Goal: Information Seeking & Learning: Learn about a topic

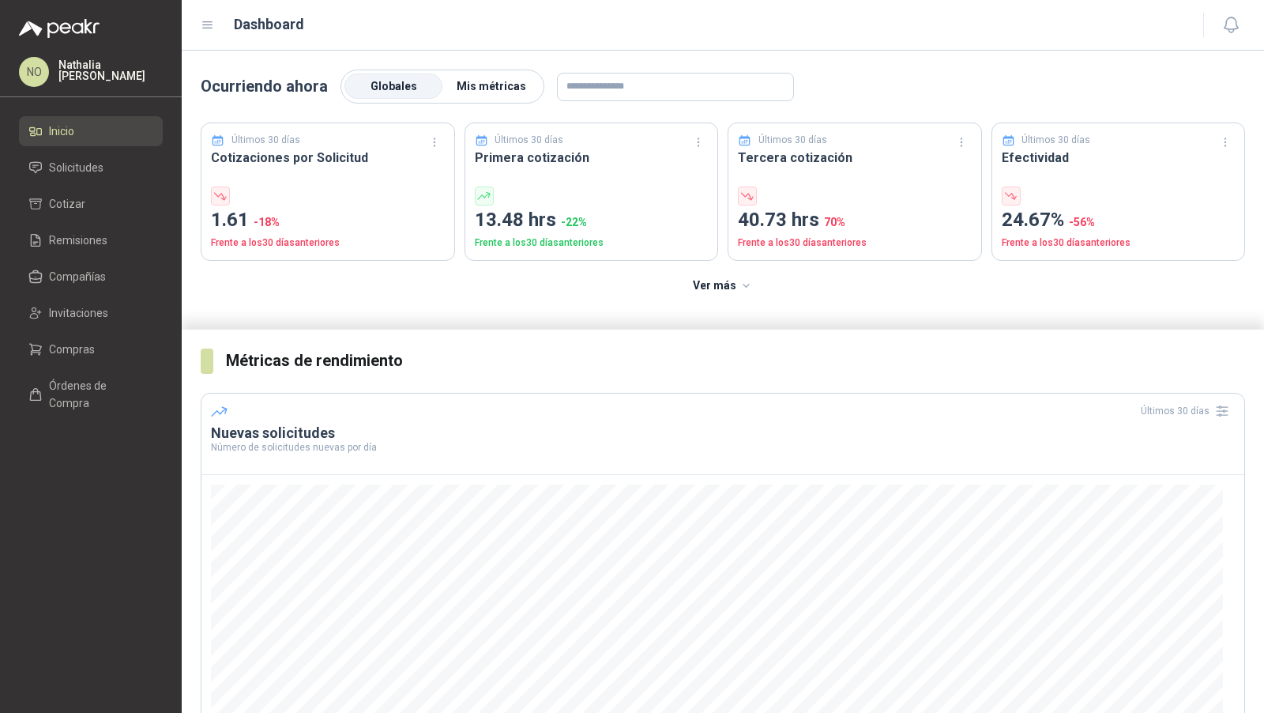
click at [479, 75] on label "Mis métricas" at bounding box center [491, 86] width 98 height 25
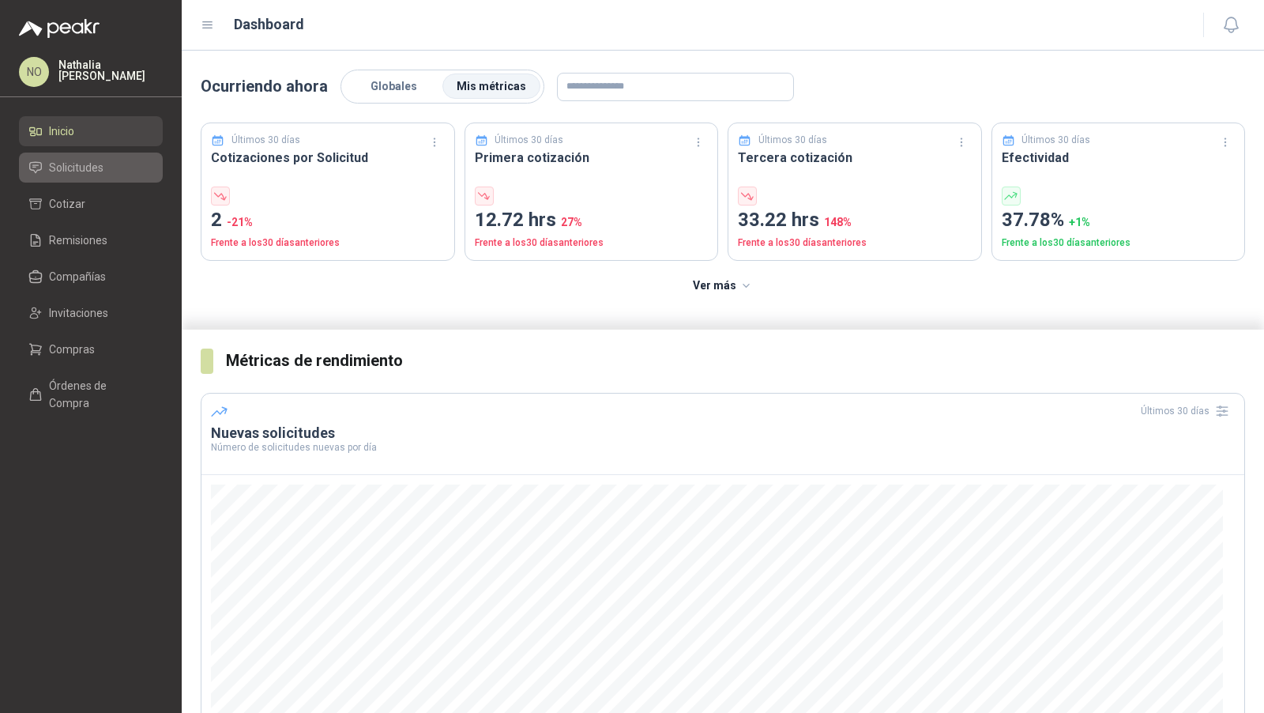
click at [82, 171] on span "Solicitudes" at bounding box center [76, 167] width 55 height 17
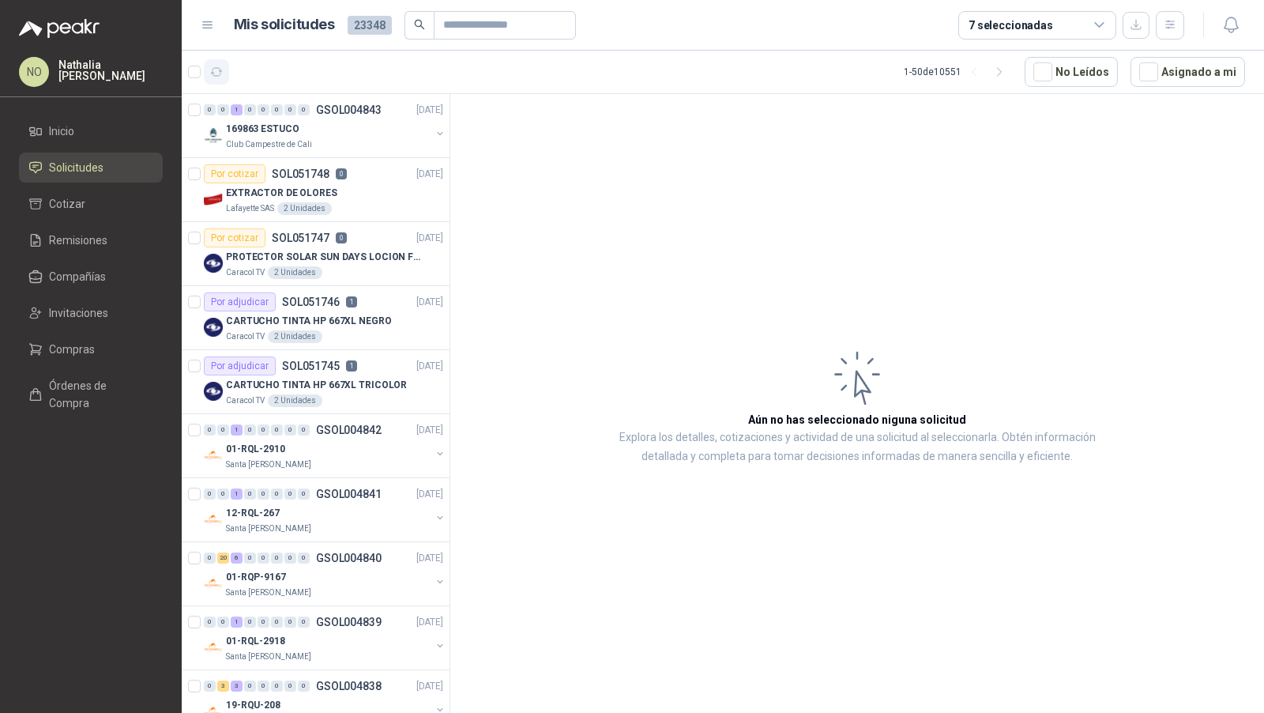
click at [224, 73] on button "button" at bounding box center [216, 71] width 25 height 25
click at [349, 367] on p "1" at bounding box center [351, 365] width 11 height 11
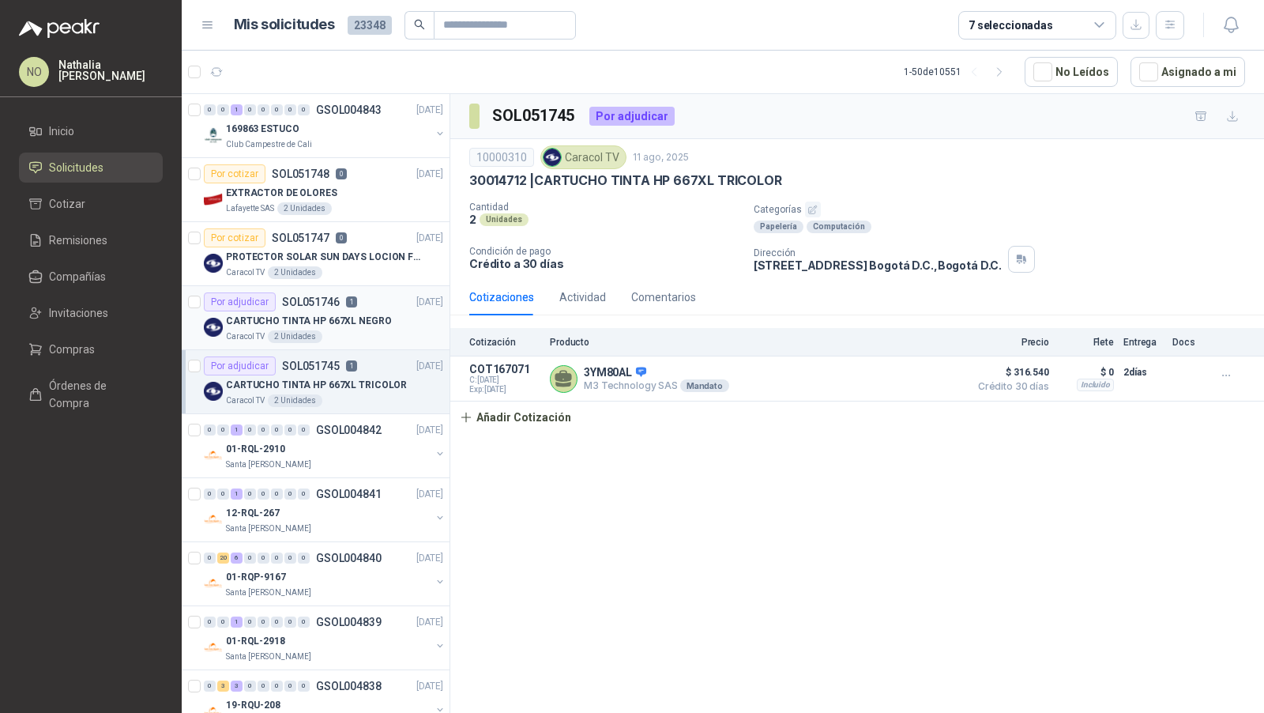
click at [370, 335] on div "Caracol TV 2 Unidades" at bounding box center [334, 336] width 217 height 13
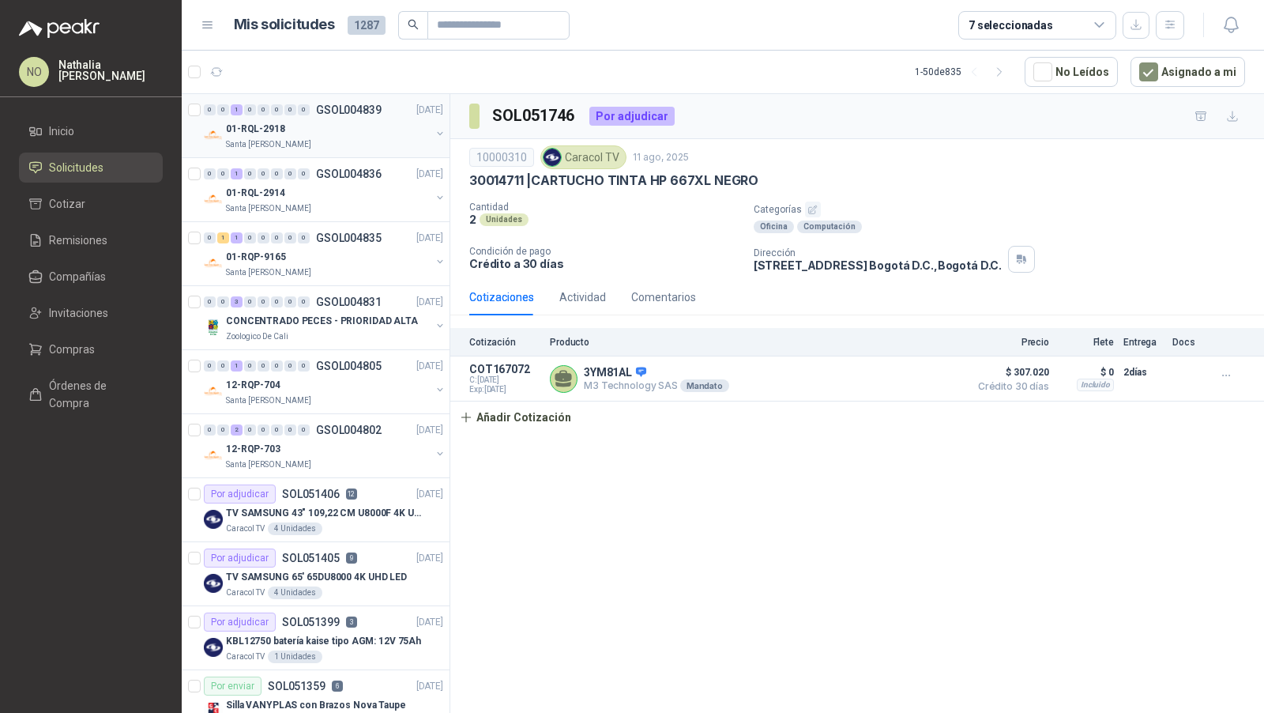
click at [319, 141] on div "Santa [PERSON_NAME]" at bounding box center [328, 144] width 205 height 13
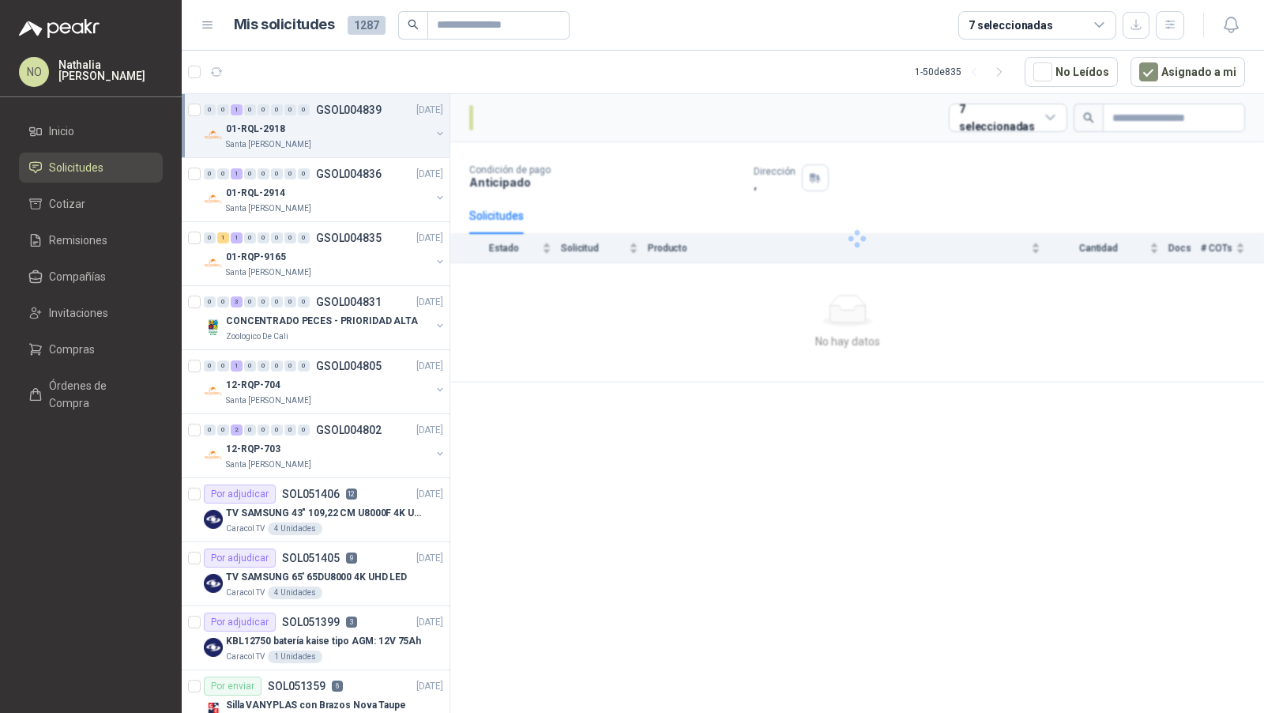
click at [319, 141] on div "Santa [PERSON_NAME]" at bounding box center [328, 144] width 205 height 13
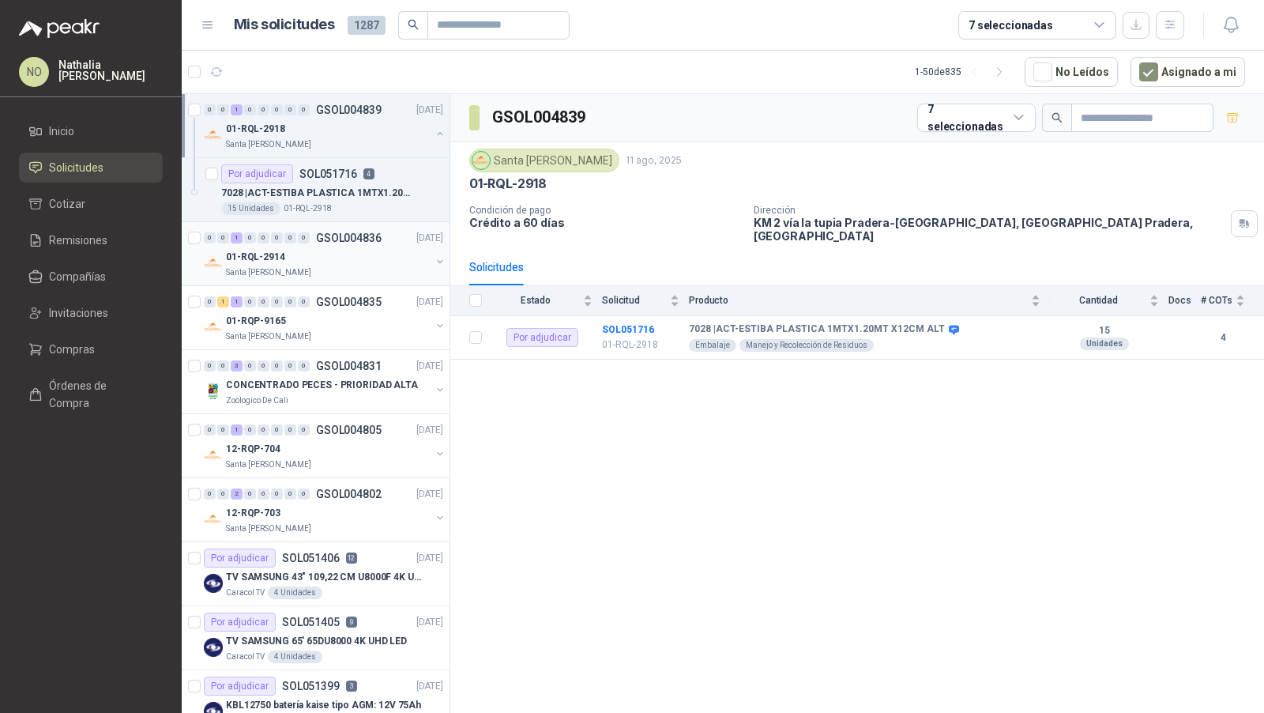
click at [351, 256] on div "01-RQL-2914" at bounding box center [328, 256] width 205 height 19
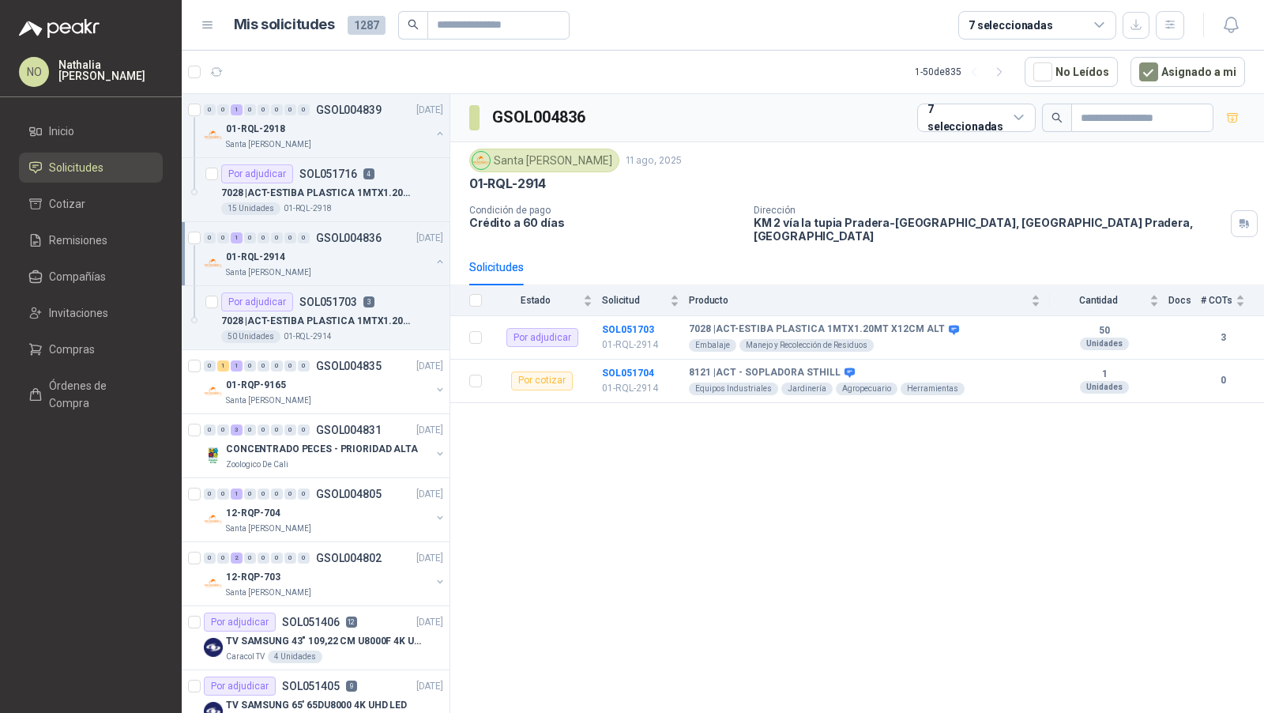
click at [351, 256] on div "01-RQL-2914" at bounding box center [328, 256] width 205 height 19
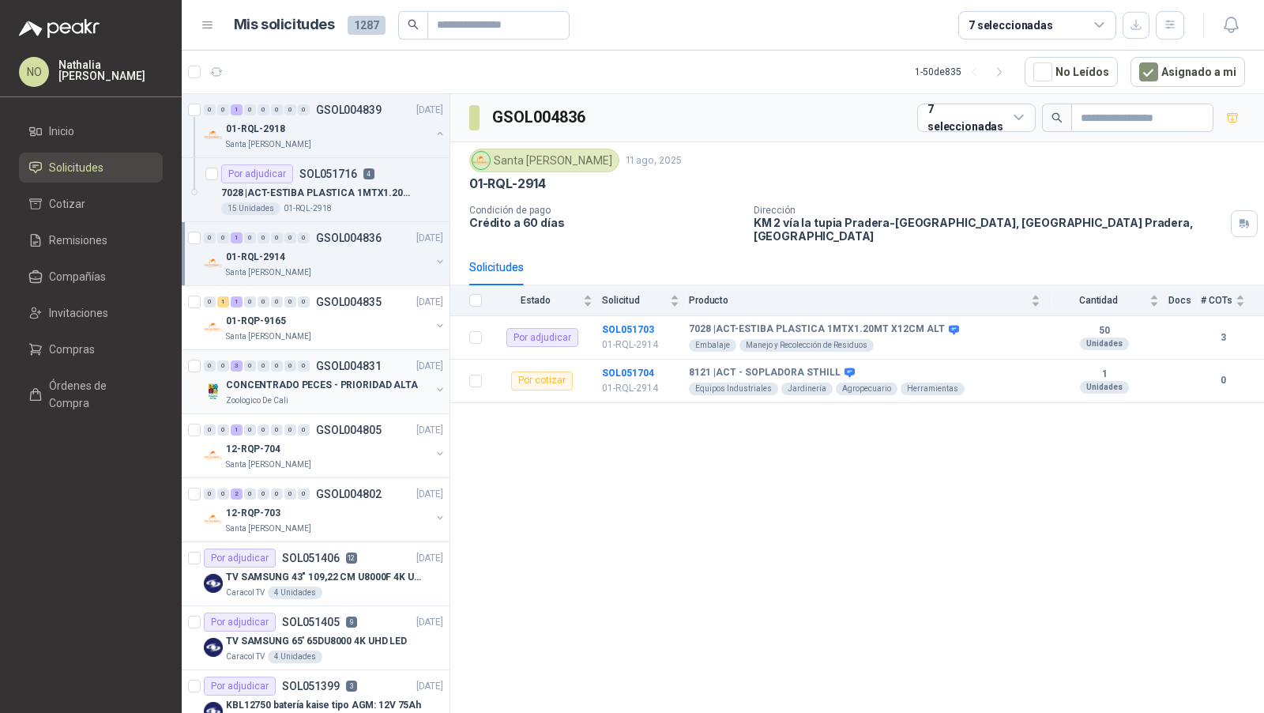
click at [329, 363] on p "GSOL004831" at bounding box center [349, 365] width 66 height 11
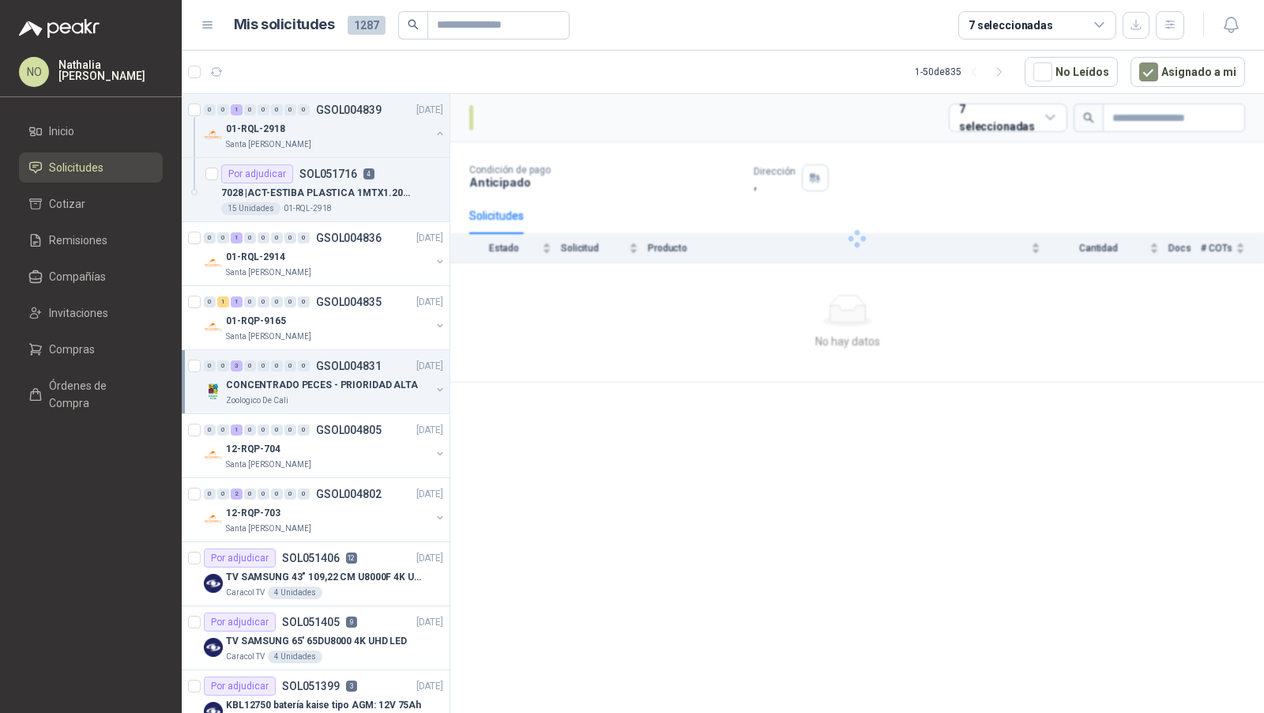
click at [329, 363] on p "GSOL004831" at bounding box center [349, 365] width 66 height 11
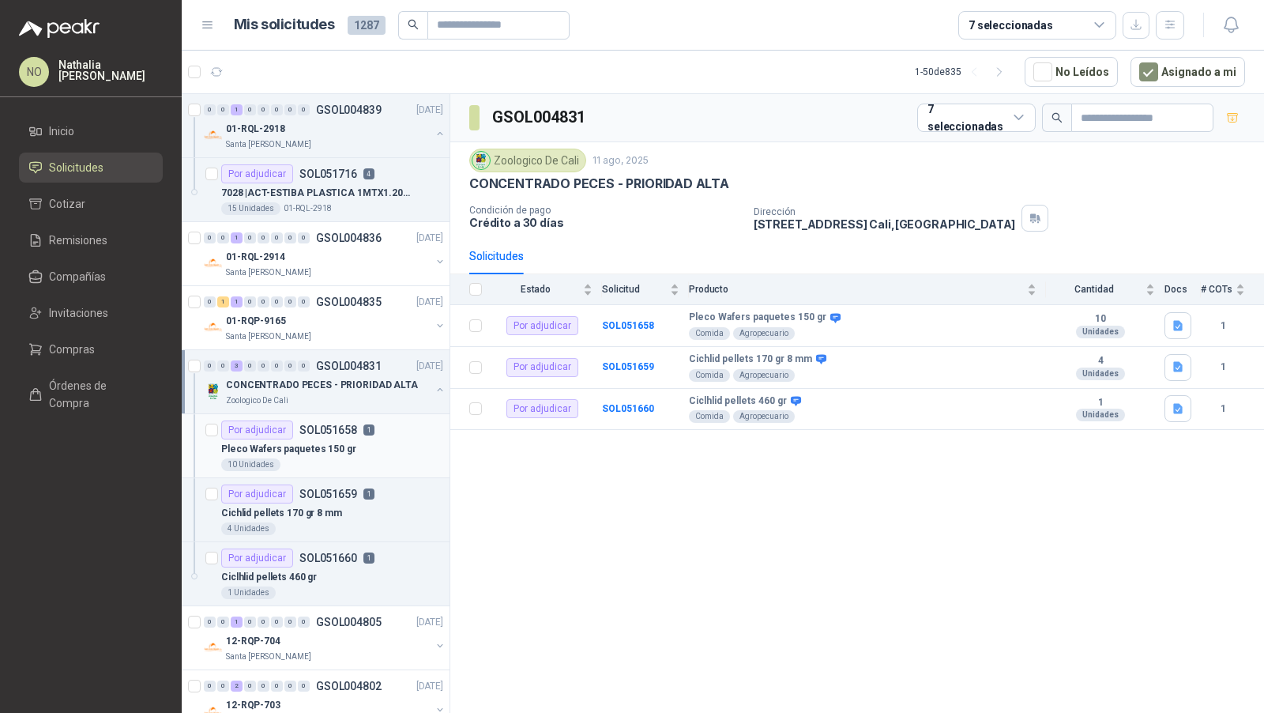
click at [323, 424] on p "SOL051658" at bounding box center [328, 429] width 58 height 11
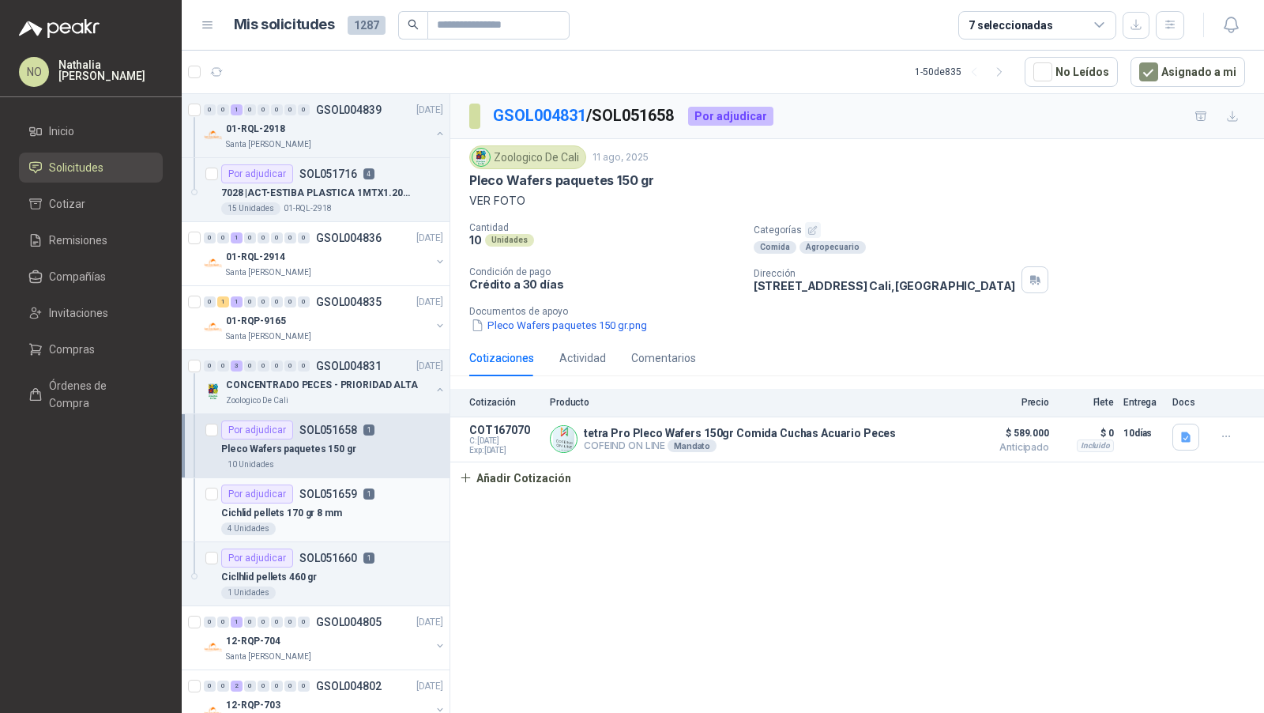
click at [307, 488] on p "SOL051659" at bounding box center [328, 493] width 58 height 11
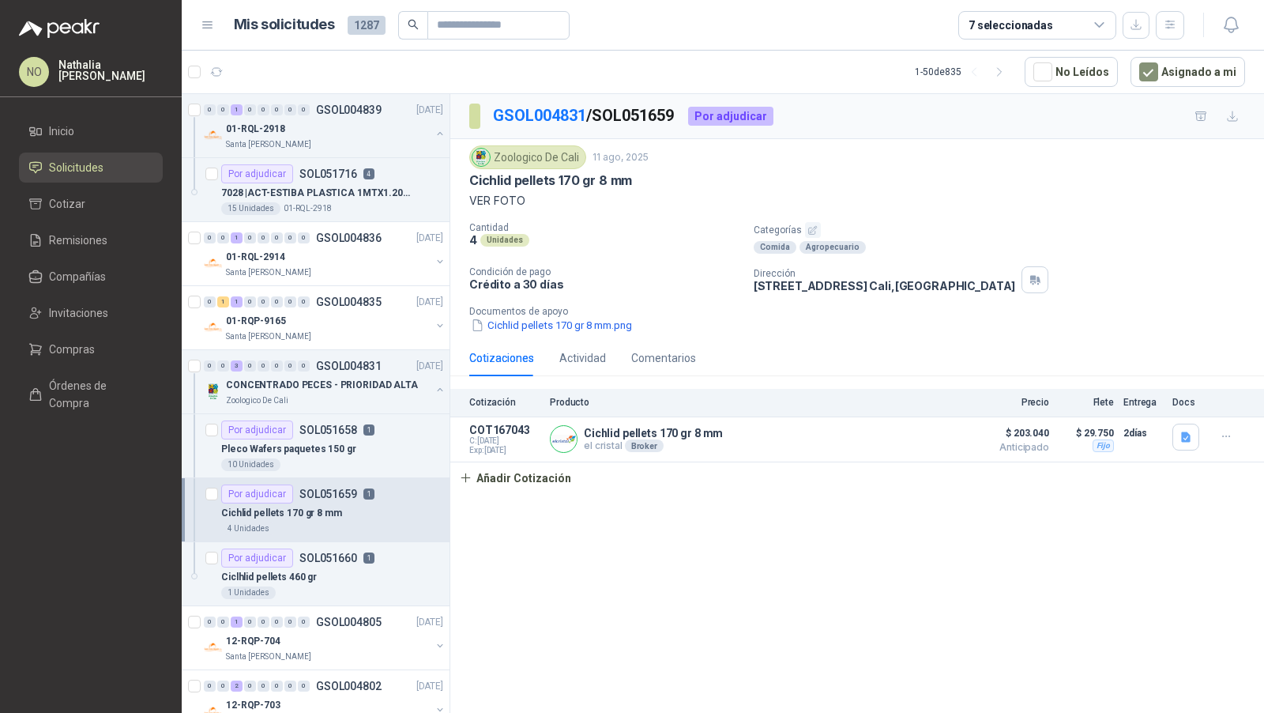
click at [318, 536] on article "Por adjudicar SOL051659 1 Cichlid pellets 170 gr 8 mm 4 Unidades" at bounding box center [316, 510] width 268 height 64
click at [325, 555] on p "SOL051660" at bounding box center [328, 557] width 58 height 11
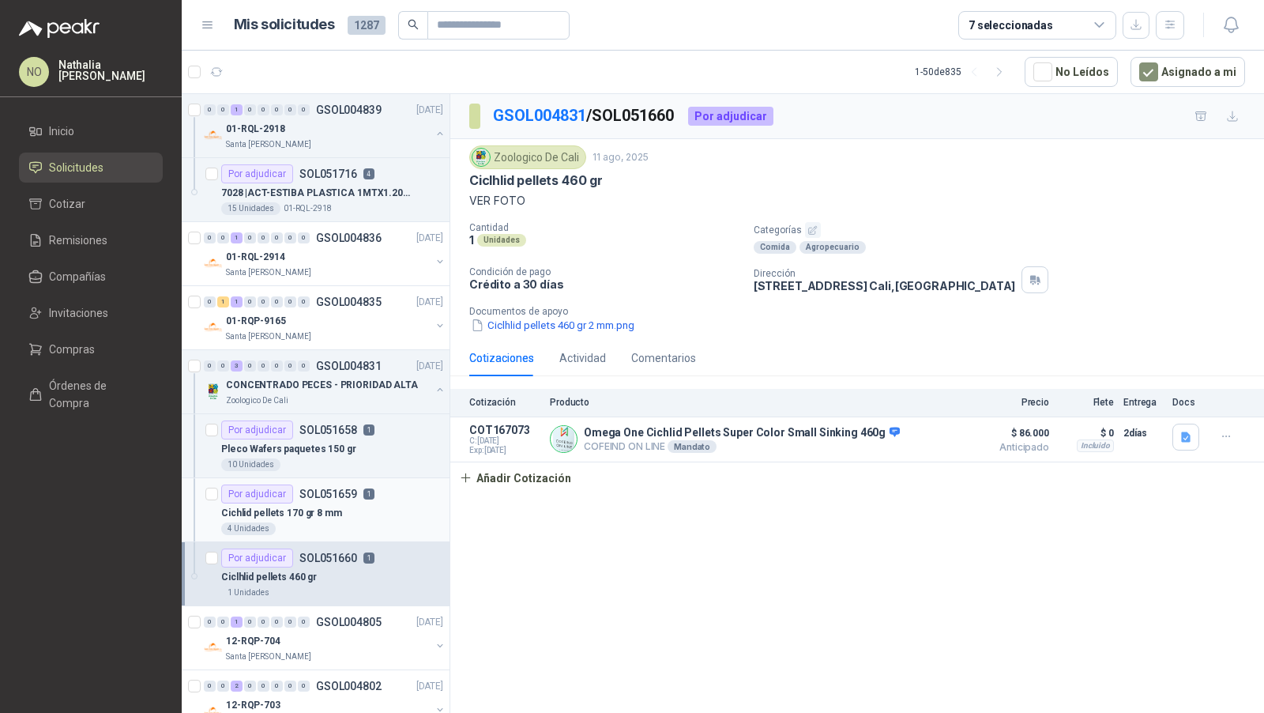
click at [332, 522] on div "4 Unidades" at bounding box center [332, 528] width 222 height 13
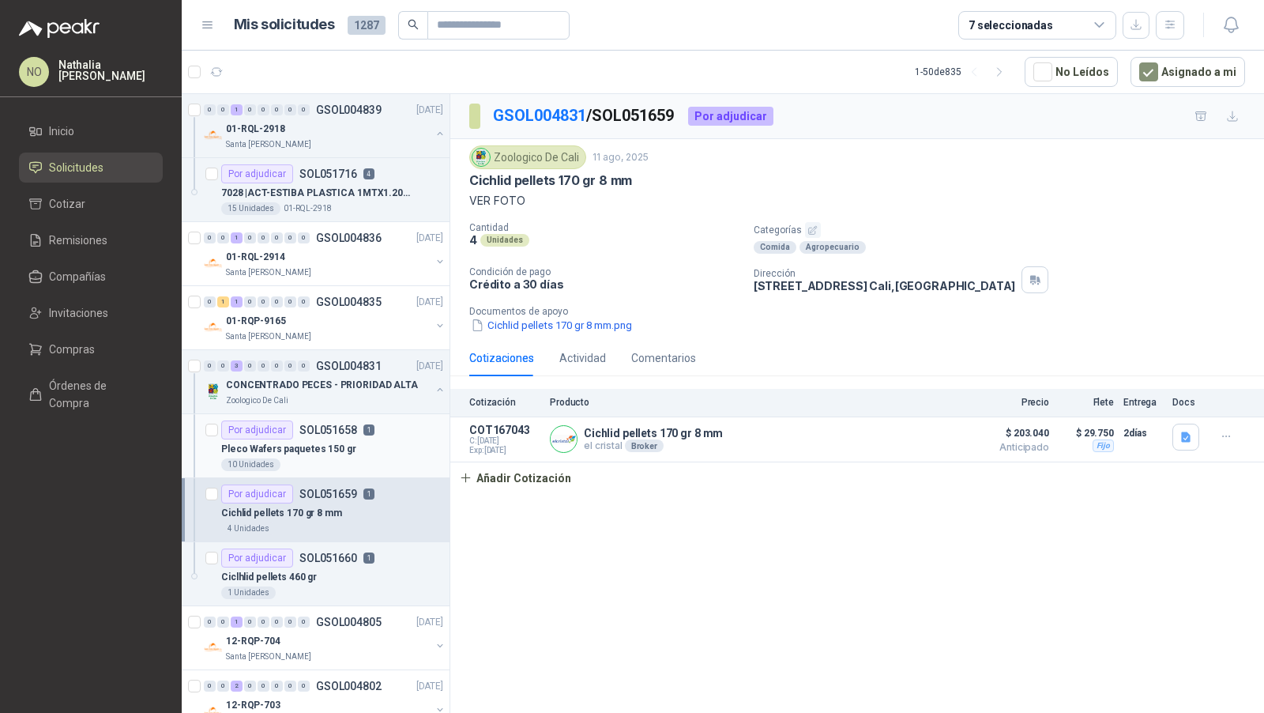
click at [352, 458] on div "10 Unidades" at bounding box center [332, 464] width 222 height 13
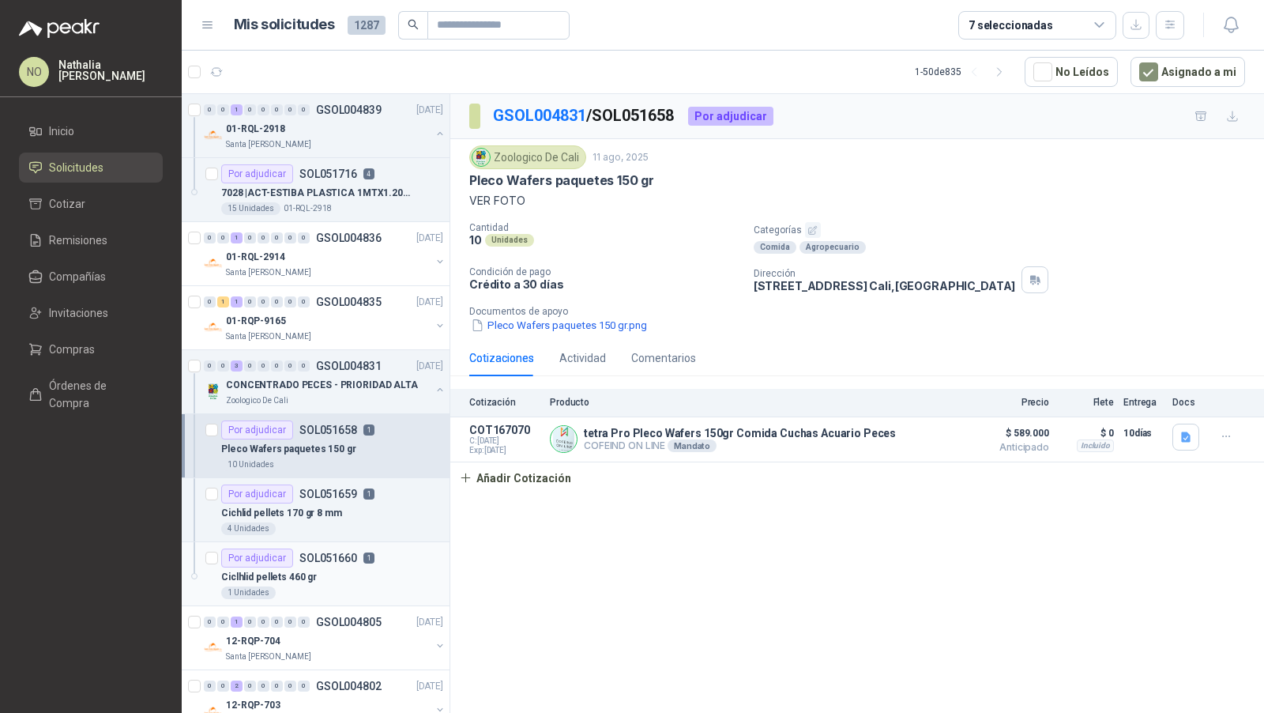
click at [359, 567] on div "Ciclhlid pellets 460 gr" at bounding box center [332, 576] width 222 height 19
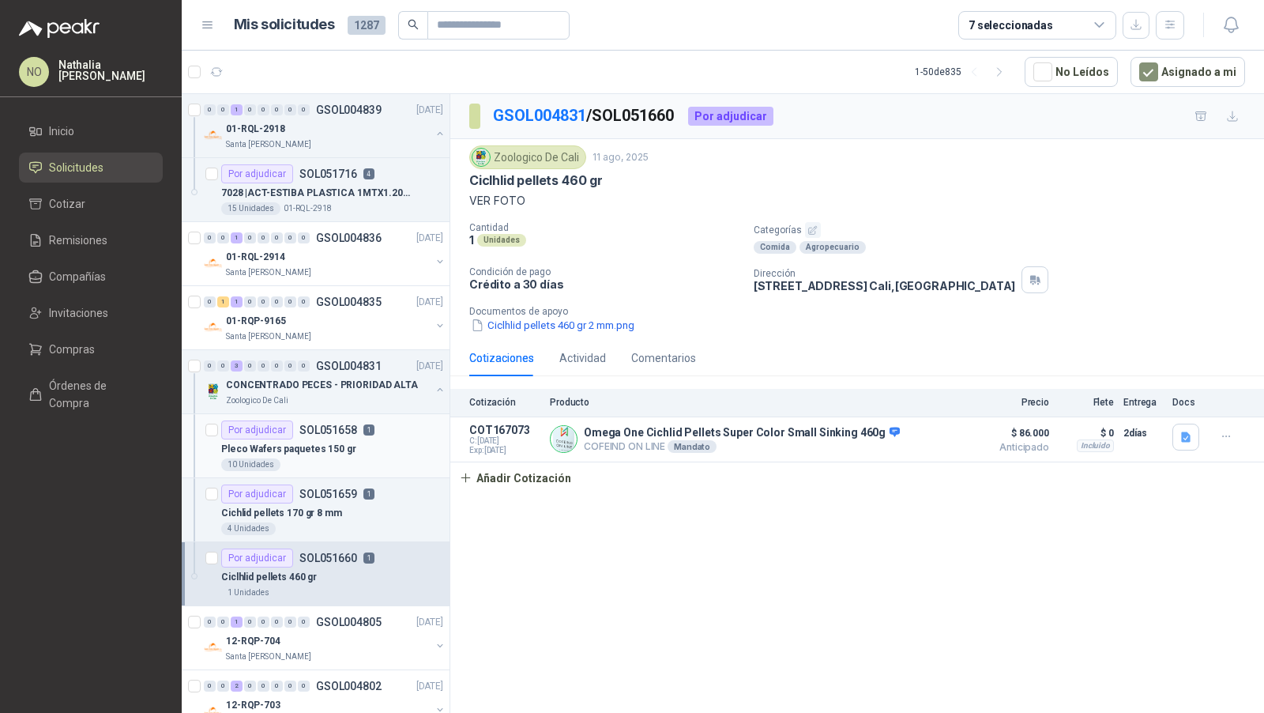
click at [372, 420] on div "Por adjudicar SOL051658 1" at bounding box center [332, 429] width 222 height 19
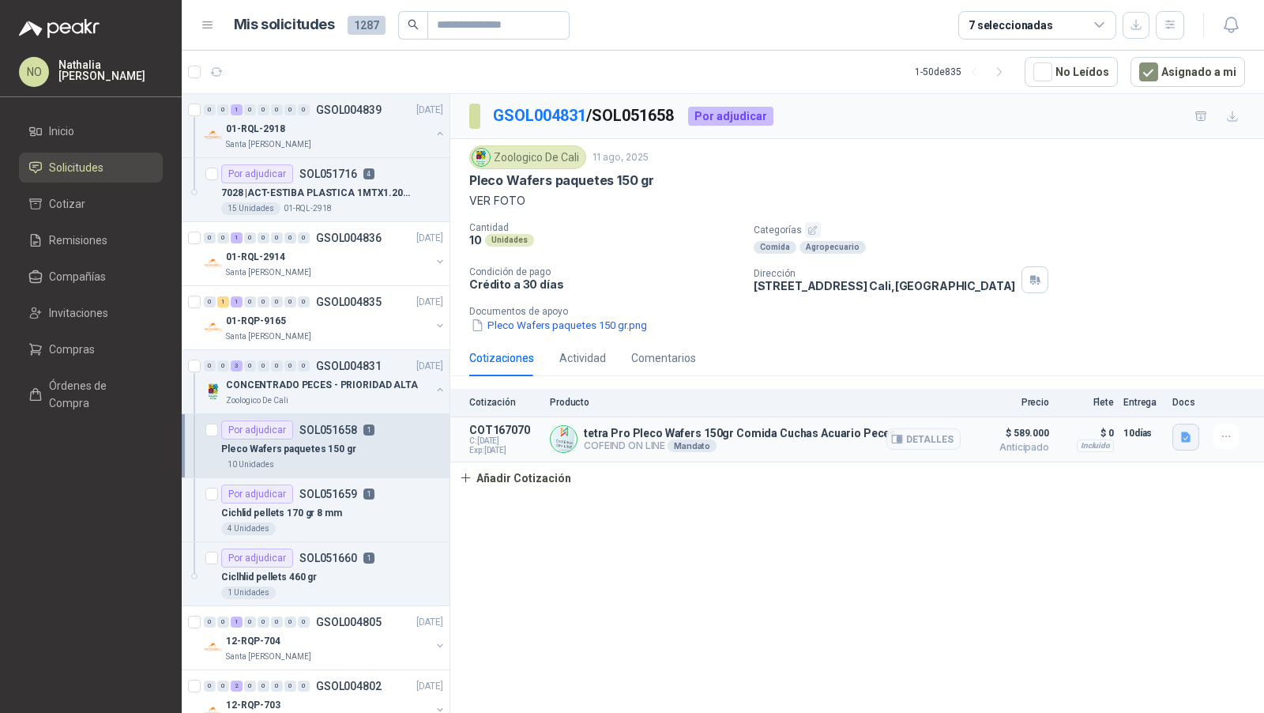
click at [1188, 424] on button "button" at bounding box center [1185, 436] width 27 height 27
click at [1130, 364] on button "detall_pleco.JPG" at bounding box center [1114, 366] width 99 height 17
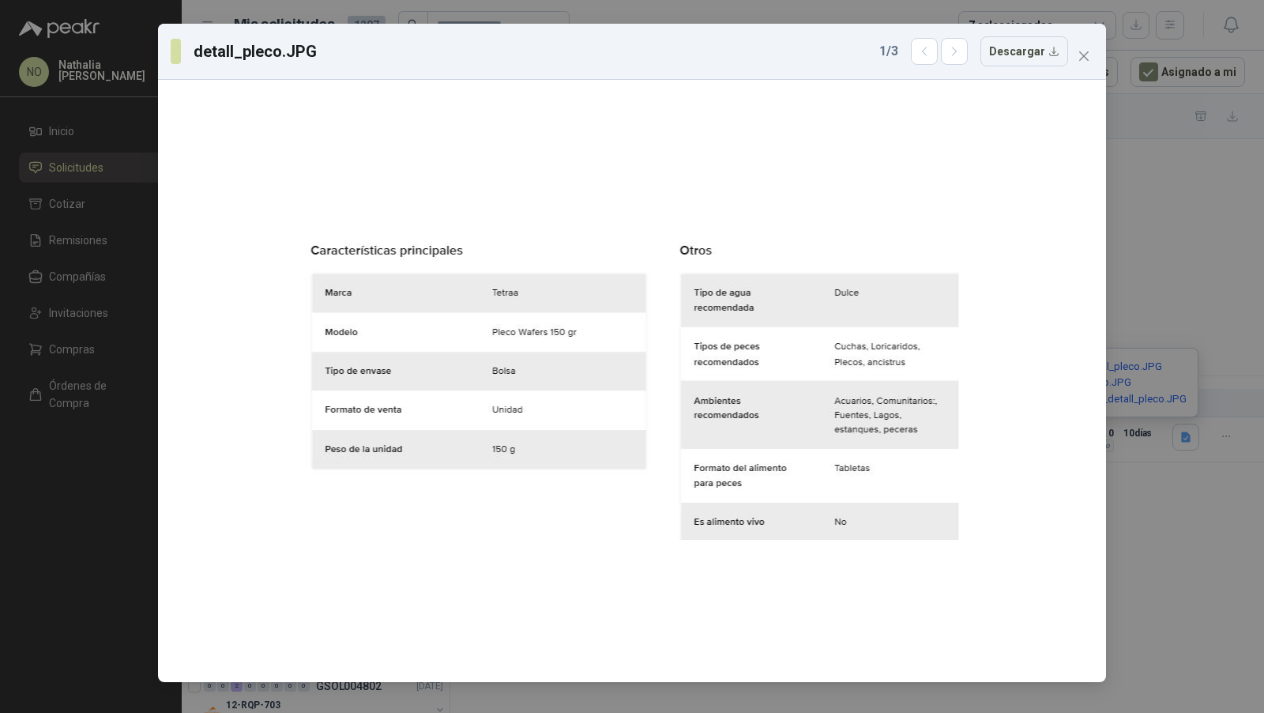
click at [975, 52] on div "1 / 3 Descargar" at bounding box center [973, 51] width 189 height 30
click at [967, 51] on button "button" at bounding box center [954, 51] width 27 height 27
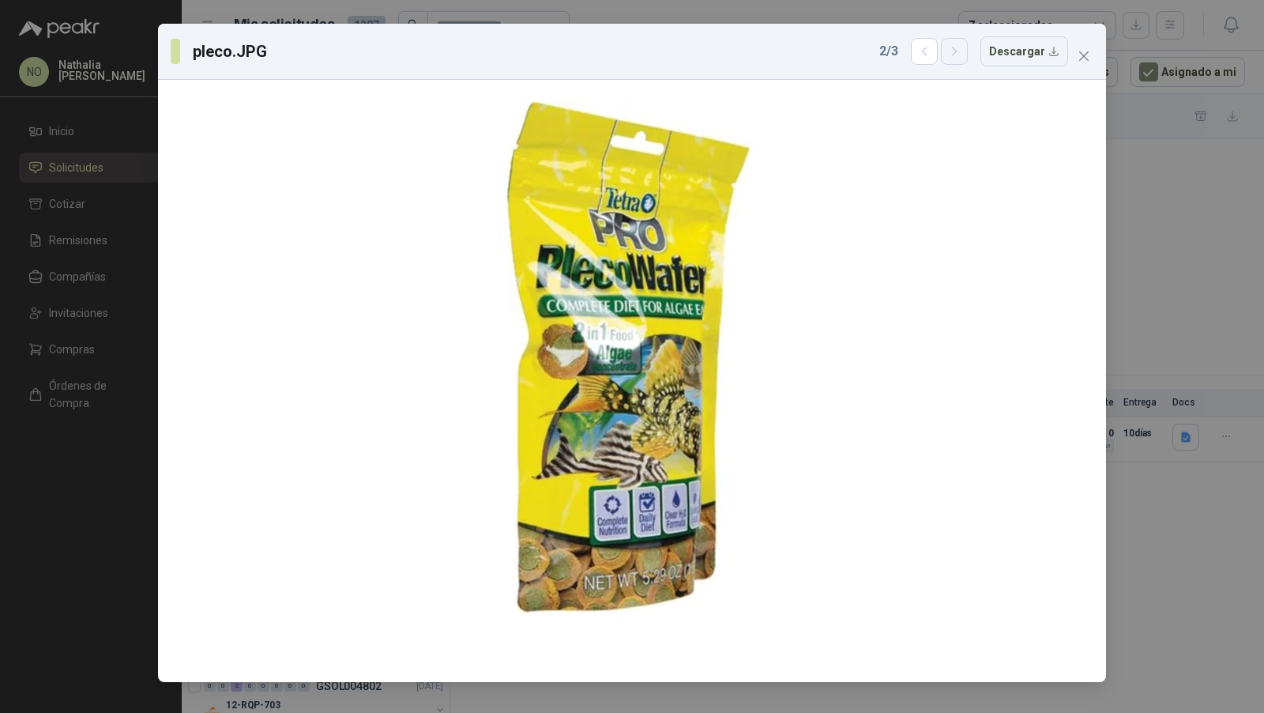
click at [967, 51] on button "button" at bounding box center [954, 51] width 27 height 27
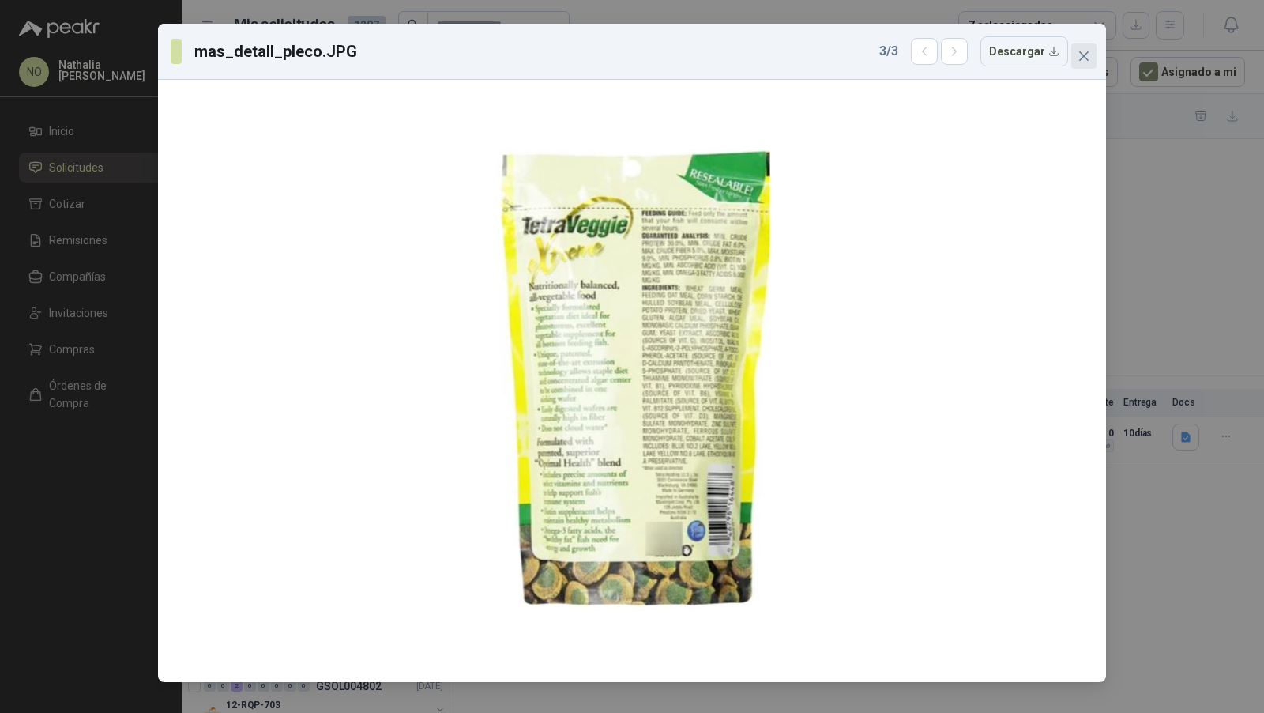
click at [1088, 55] on icon "close" at bounding box center [1084, 56] width 13 height 13
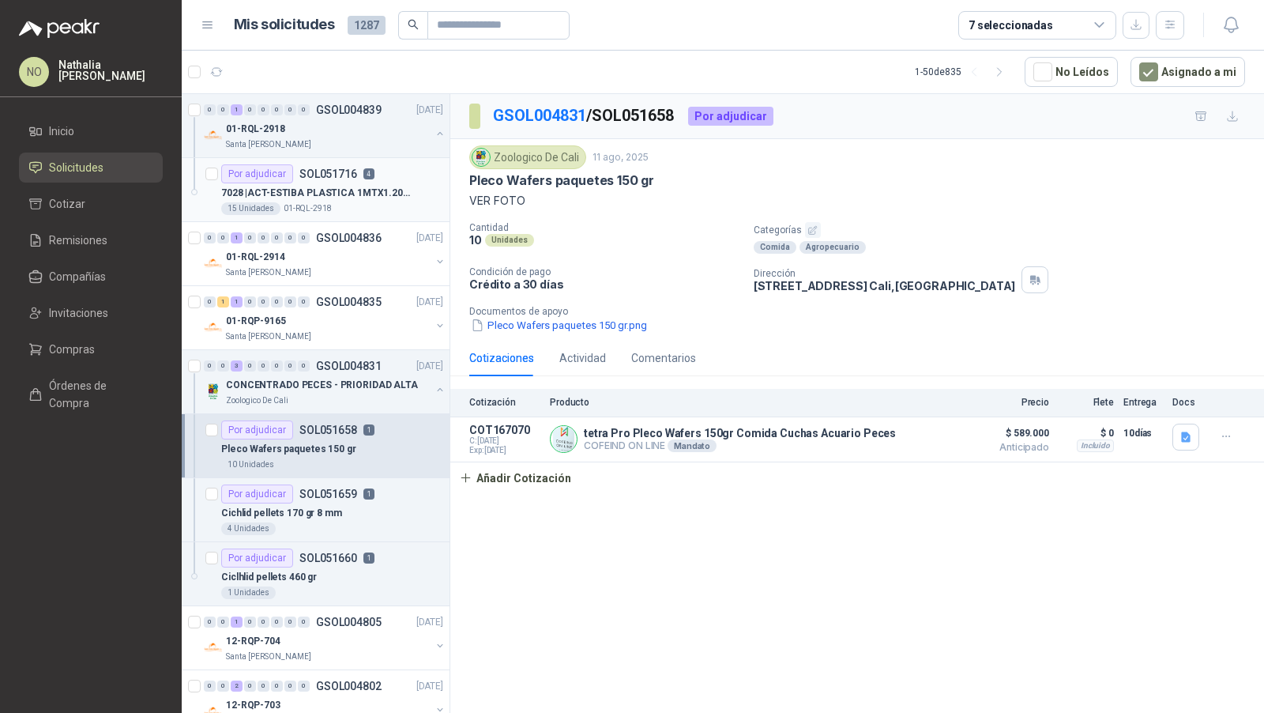
click at [353, 190] on p "7028 | ACT-ESTIBA PLASTICA 1MTX1.20MT X12CM ALT" at bounding box center [319, 193] width 197 height 15
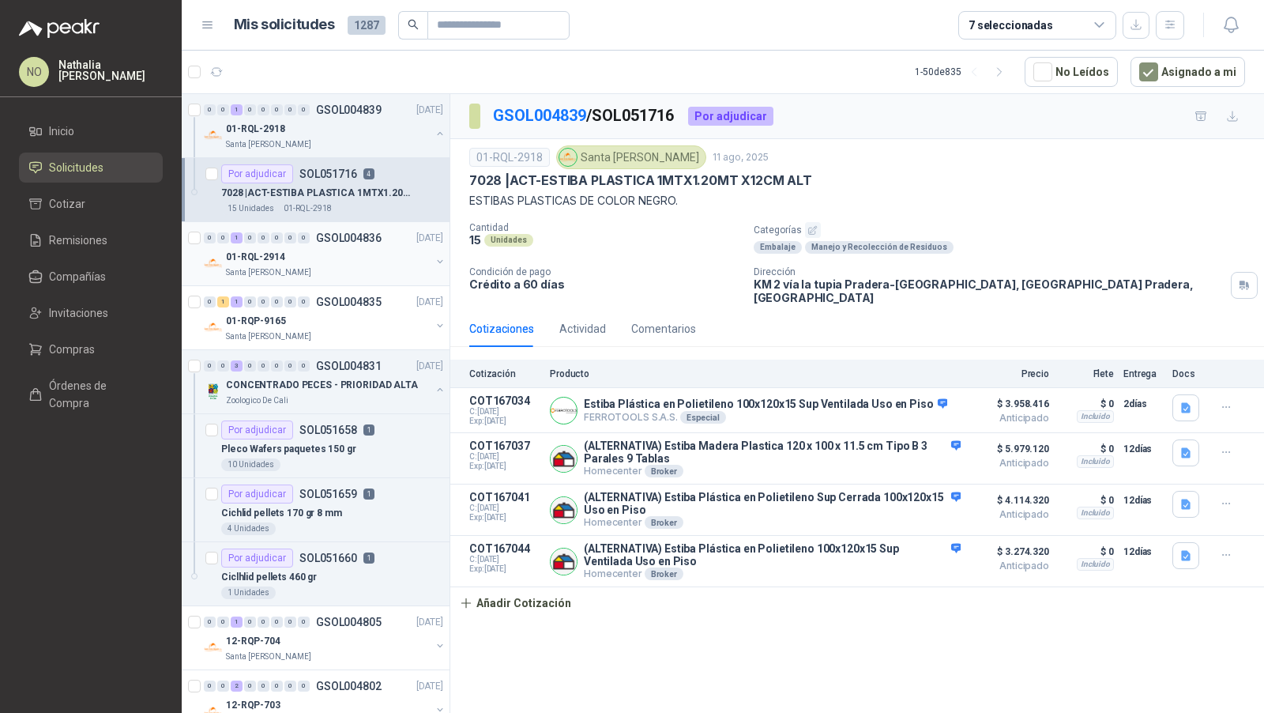
click at [359, 259] on div "01-RQL-2914" at bounding box center [328, 256] width 205 height 19
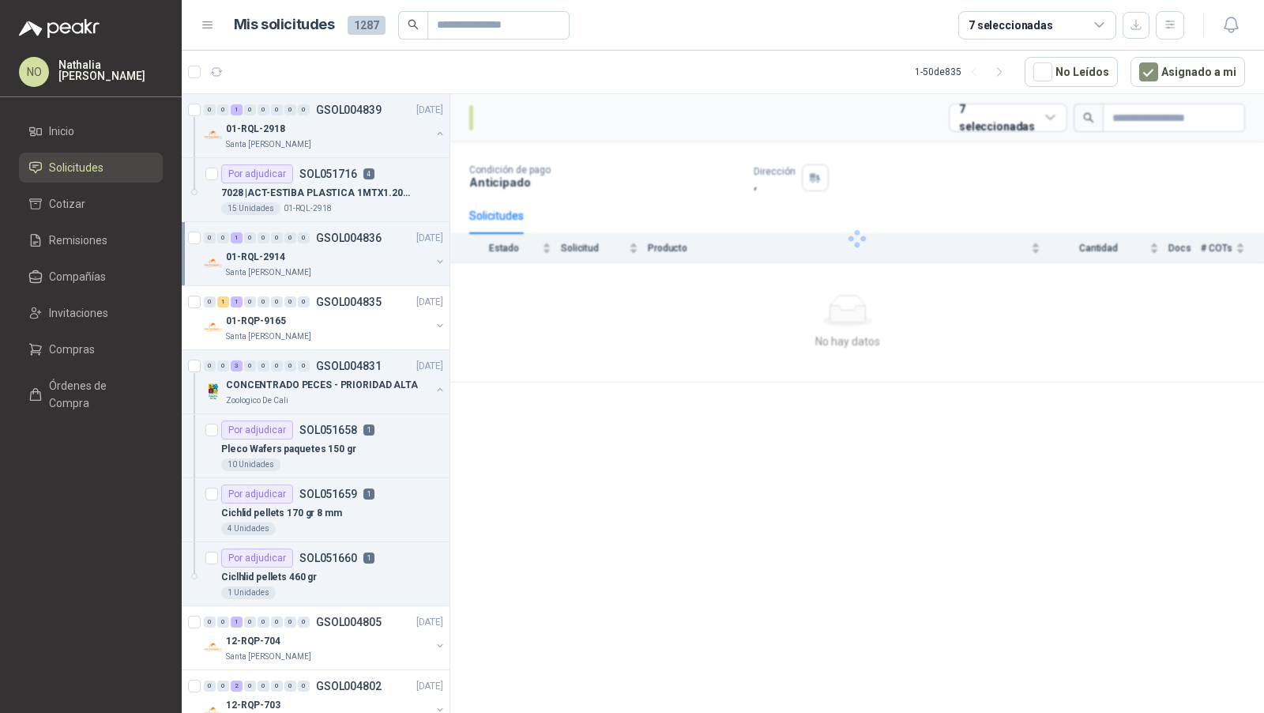
click at [359, 259] on div "01-RQL-2914" at bounding box center [328, 256] width 205 height 19
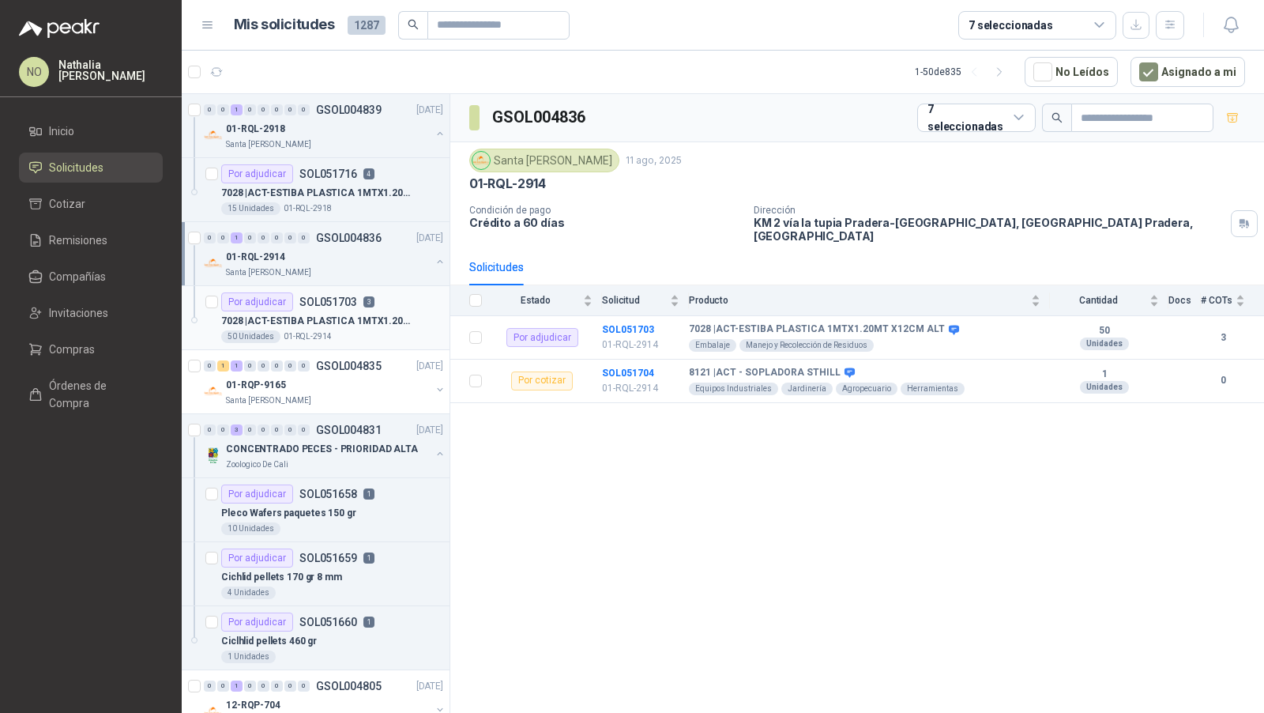
click at [358, 325] on p "7028 | ACT-ESTIBA PLASTICA 1MTX1.20MT X12CM ALT" at bounding box center [319, 321] width 197 height 15
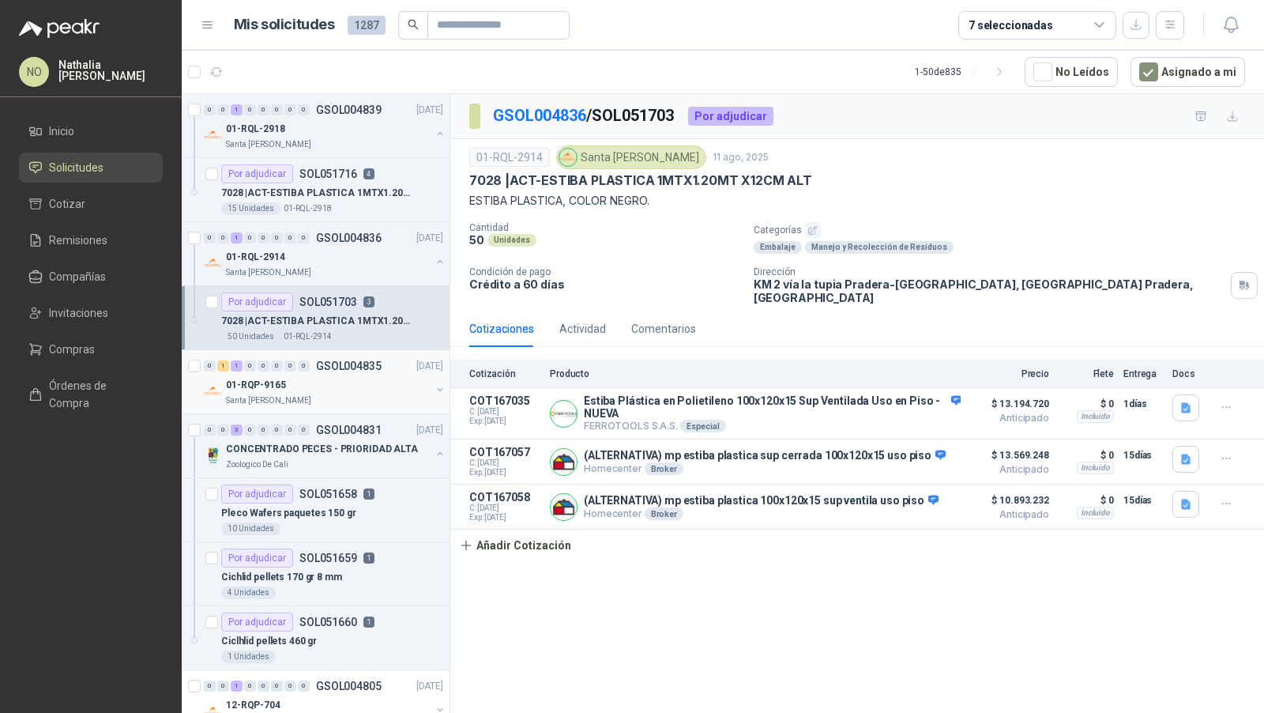
click at [352, 367] on p "GSOL004835" at bounding box center [349, 365] width 66 height 11
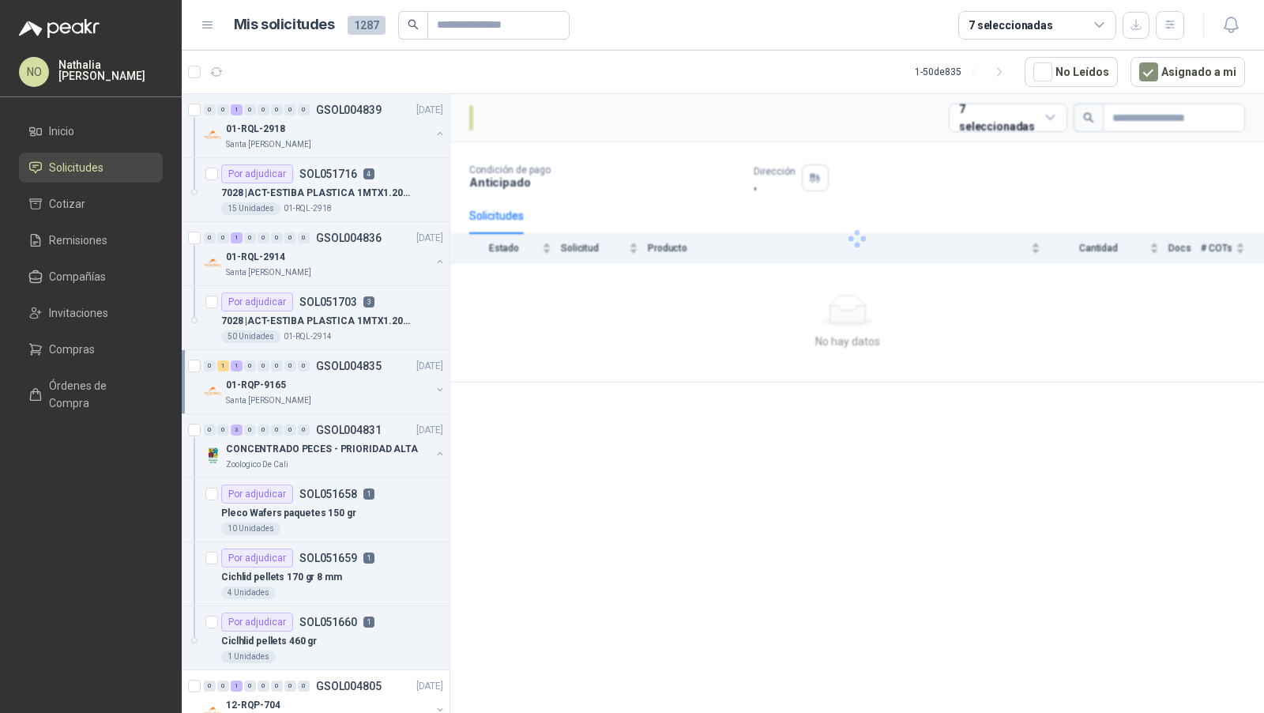
click at [352, 367] on p "GSOL004835" at bounding box center [349, 365] width 66 height 11
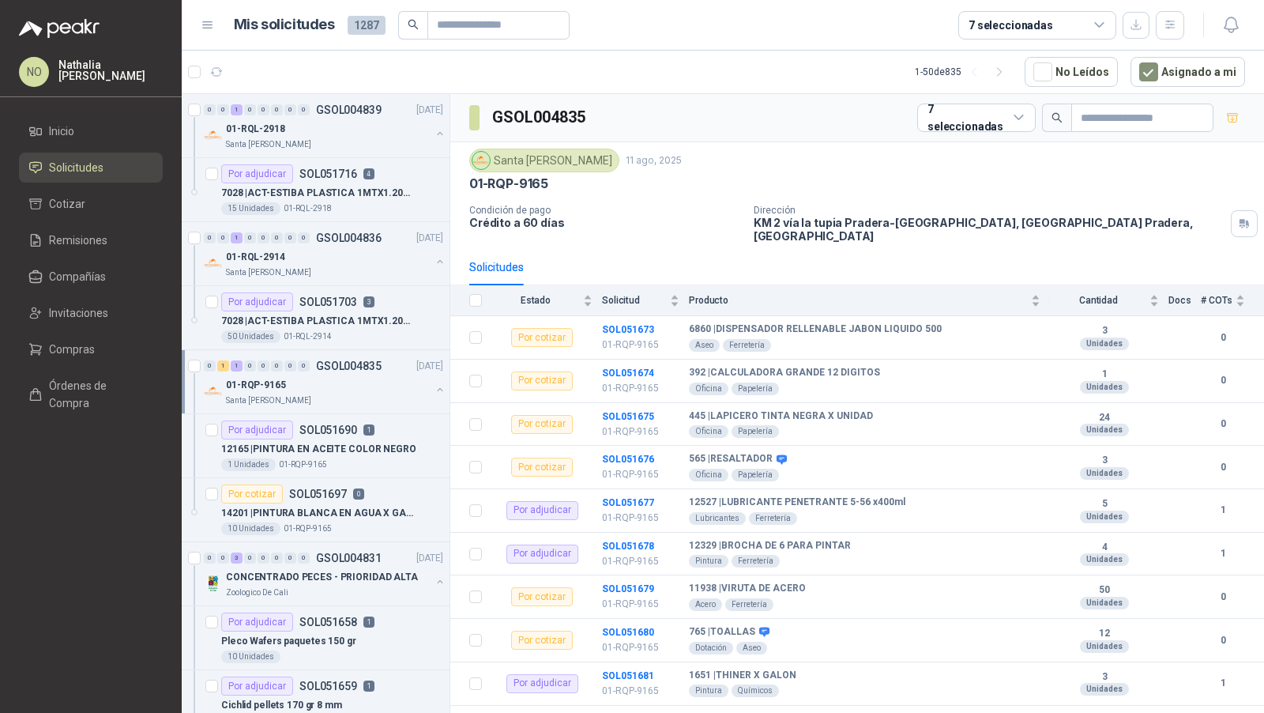
scroll to position [4, 0]
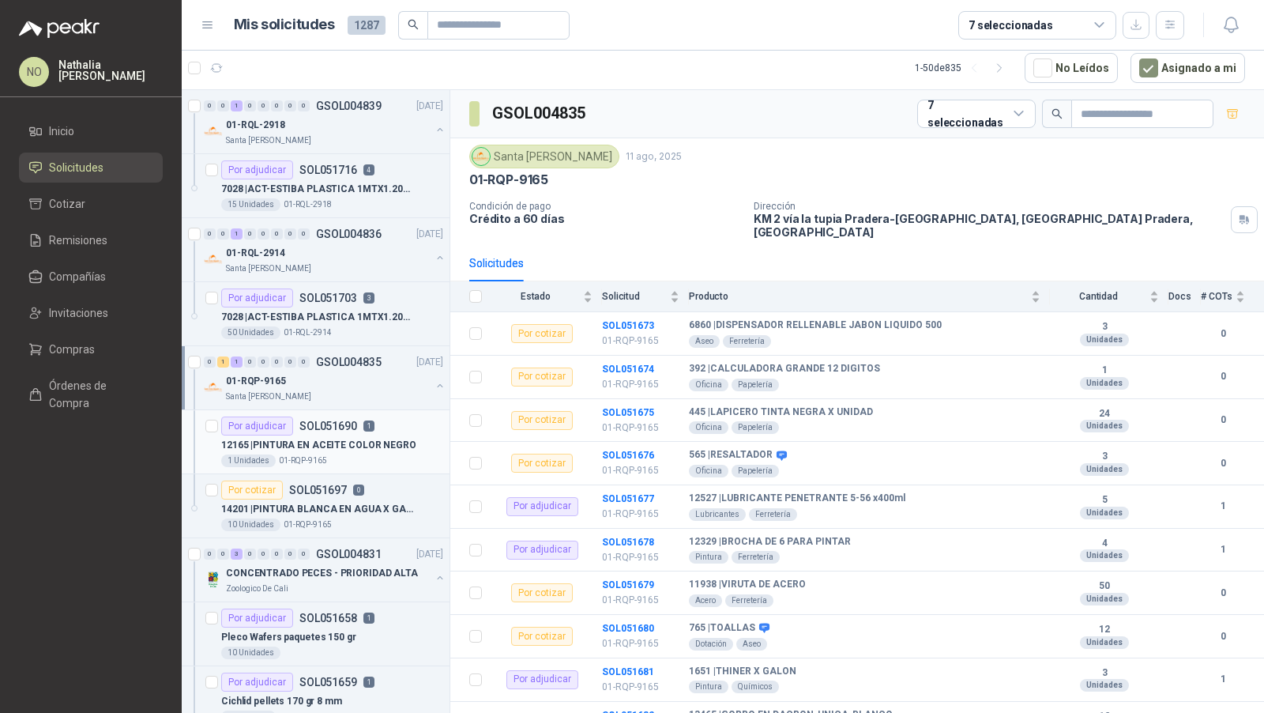
click at [340, 438] on p "12165 | PINTURA EN ACEITE COLOR NEGRO" at bounding box center [318, 445] width 195 height 15
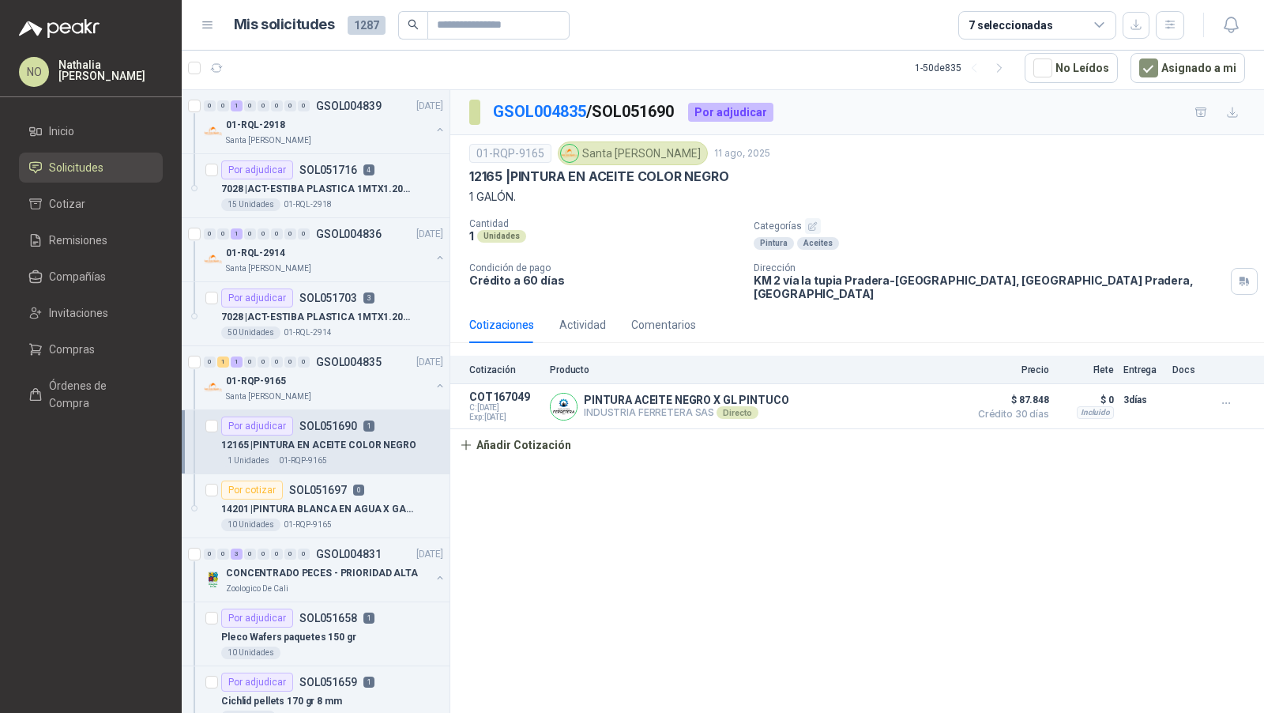
drag, startPoint x: 517, startPoint y: 171, endPoint x: 539, endPoint y: 197, distance: 33.1
click at [539, 197] on div "01-RQP-9165 Santa [PERSON_NAME] [DATE] 12165 | PINTURA EN ACEITE COLOR NEGRO 1 …" at bounding box center [857, 173] width 776 height 64
drag, startPoint x: 515, startPoint y: 173, endPoint x: 555, endPoint y: 202, distance: 49.8
click at [555, 202] on div "01-RQP-9165 Santa [PERSON_NAME] [DATE] 12165 | PINTURA EN ACEITE COLOR NEGRO 1 …" at bounding box center [857, 173] width 776 height 64
copy div "PINTURA EN ACEITE COLOR NEGRO 1 GALÓN."
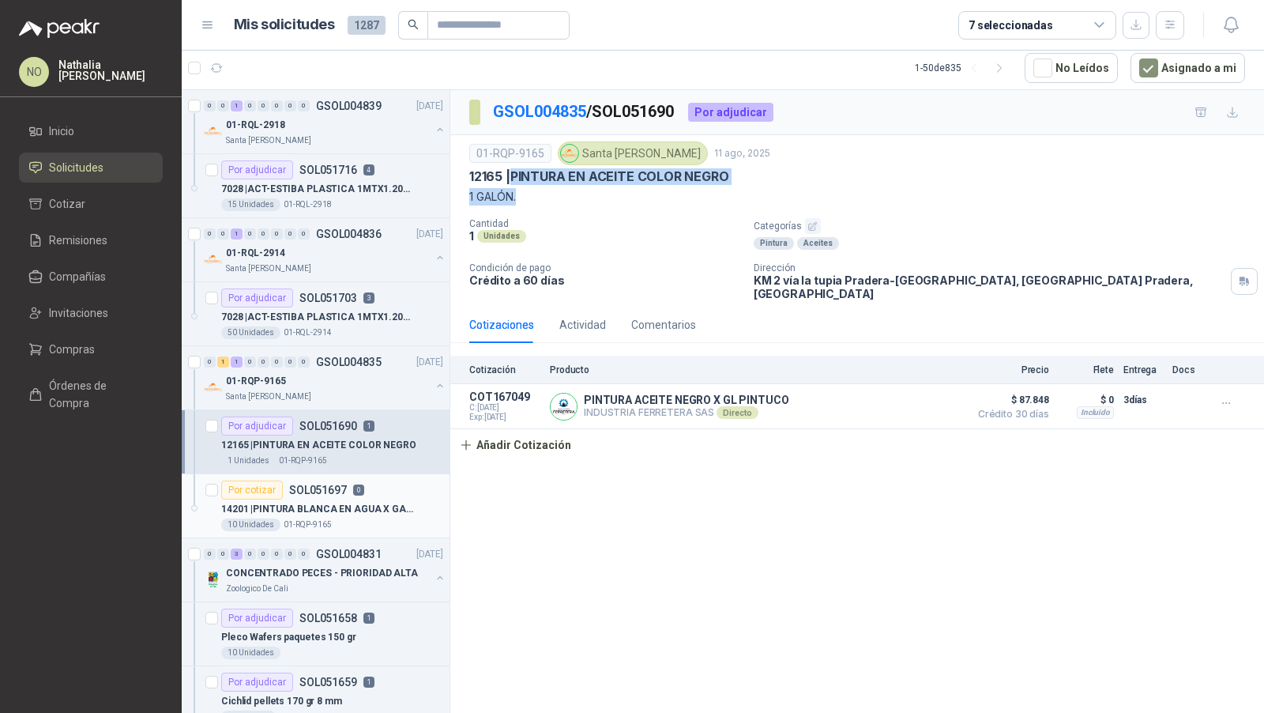
click at [358, 504] on p "14201 | PINTURA BLANCA EN AGUA X GALON" at bounding box center [319, 509] width 197 height 15
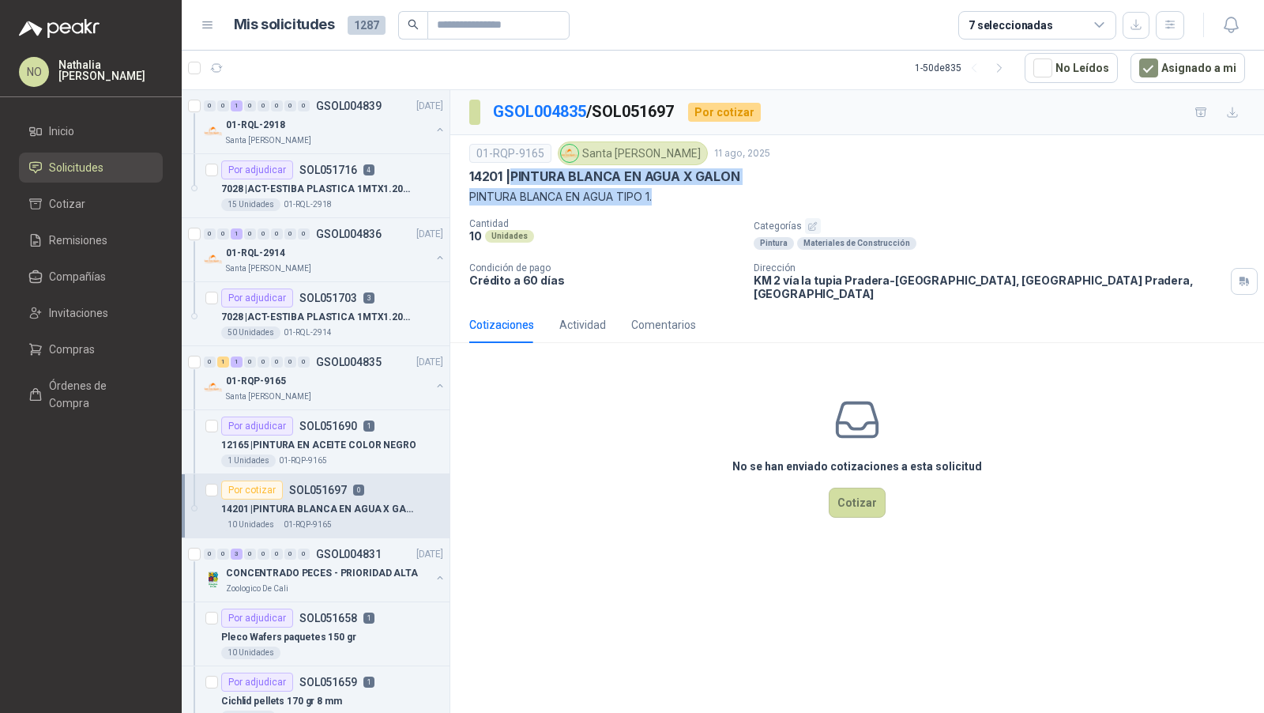
drag, startPoint x: 514, startPoint y: 175, endPoint x: 674, endPoint y: 202, distance: 161.8
click at [674, 202] on div "01-RQP-9165 Santa [PERSON_NAME] [DATE] 14201 | PINTURA BLANCA EN AGUA X GALON P…" at bounding box center [857, 173] width 776 height 64
copy div "PINTURA BLANCA EN AGUA X GALON PINTURA BLANCA EN AGUA TIPO 1."
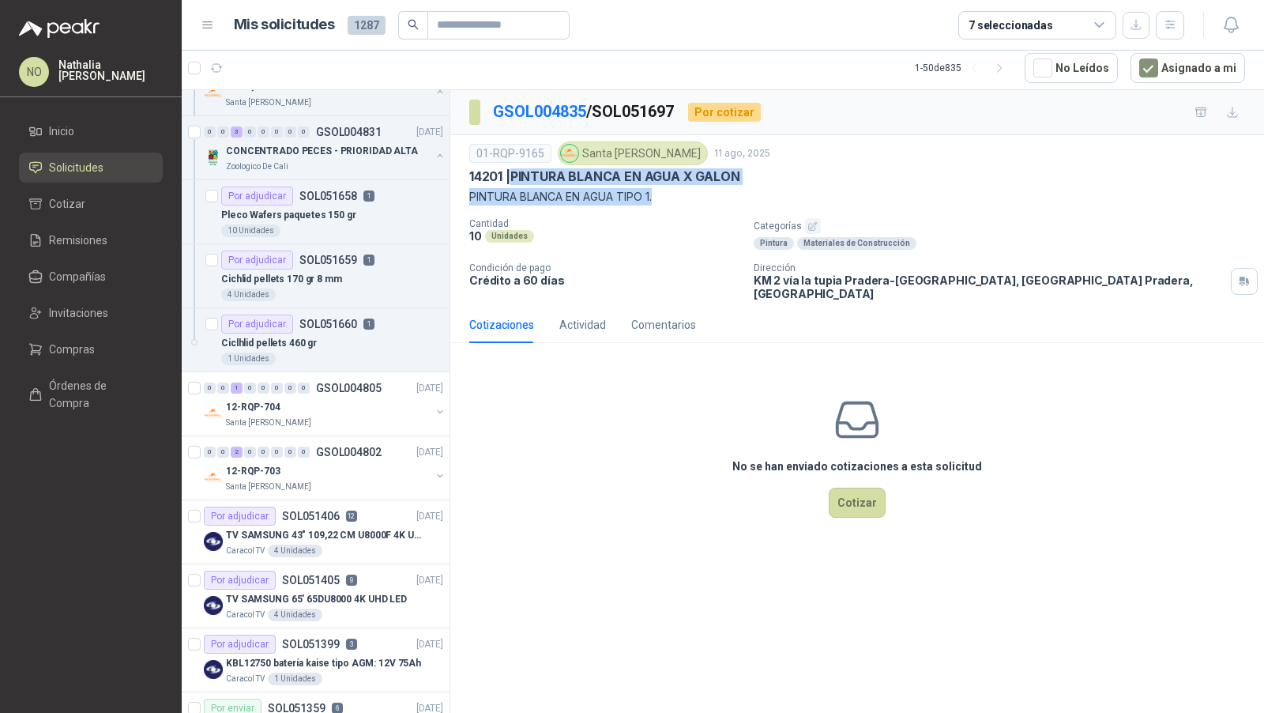
scroll to position [463, 0]
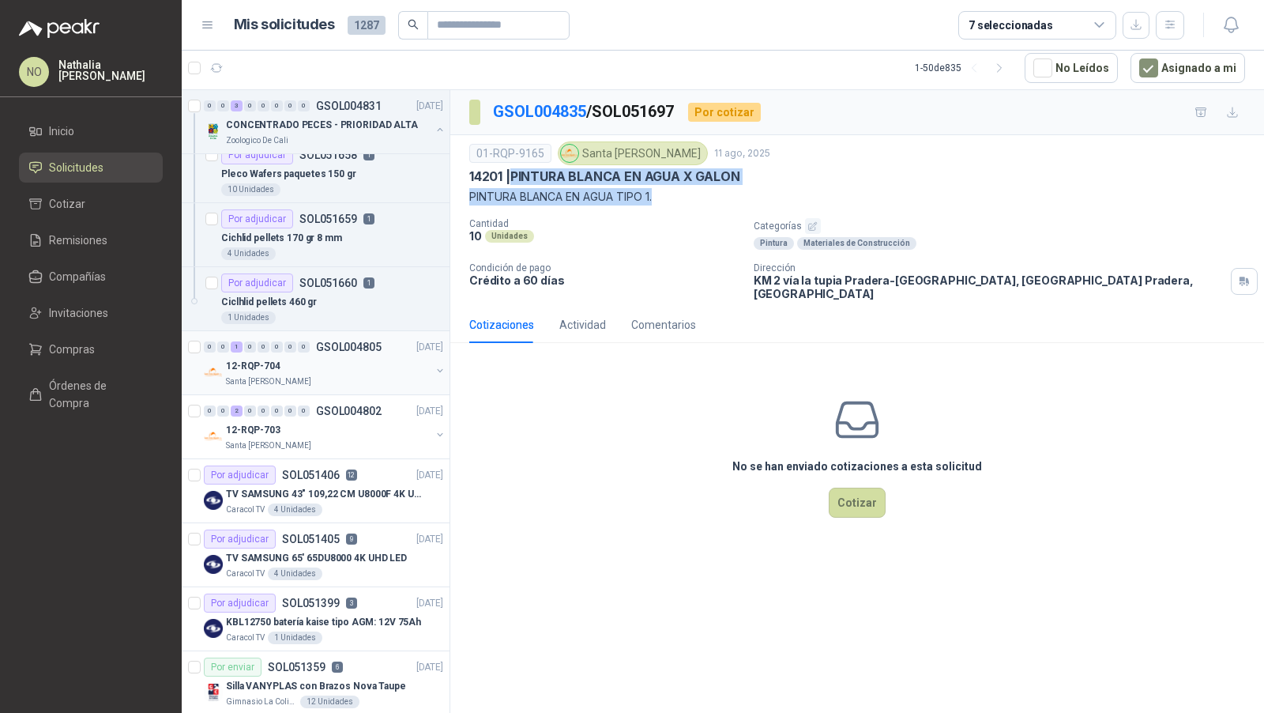
click at [340, 367] on div "12-RQP-704" at bounding box center [328, 365] width 205 height 19
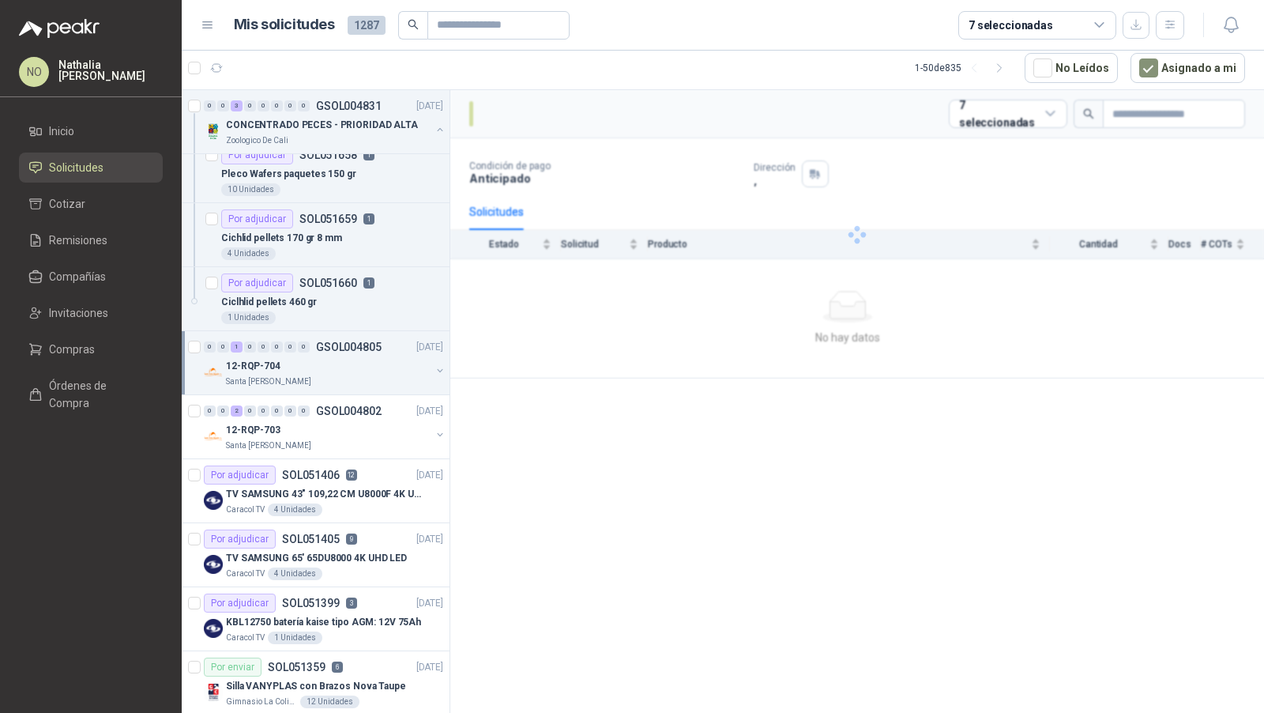
click at [340, 367] on div "12-RQP-704" at bounding box center [328, 365] width 205 height 19
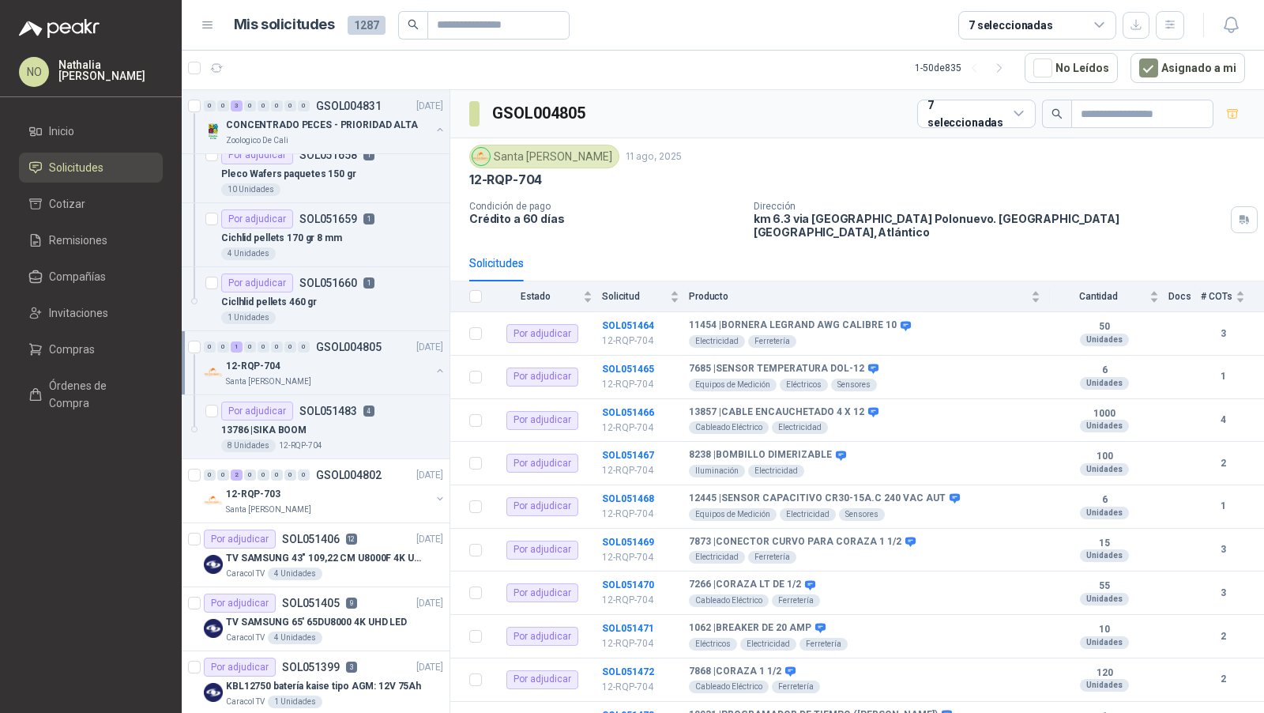
click at [340, 356] on div "12-RQP-704" at bounding box center [328, 365] width 205 height 19
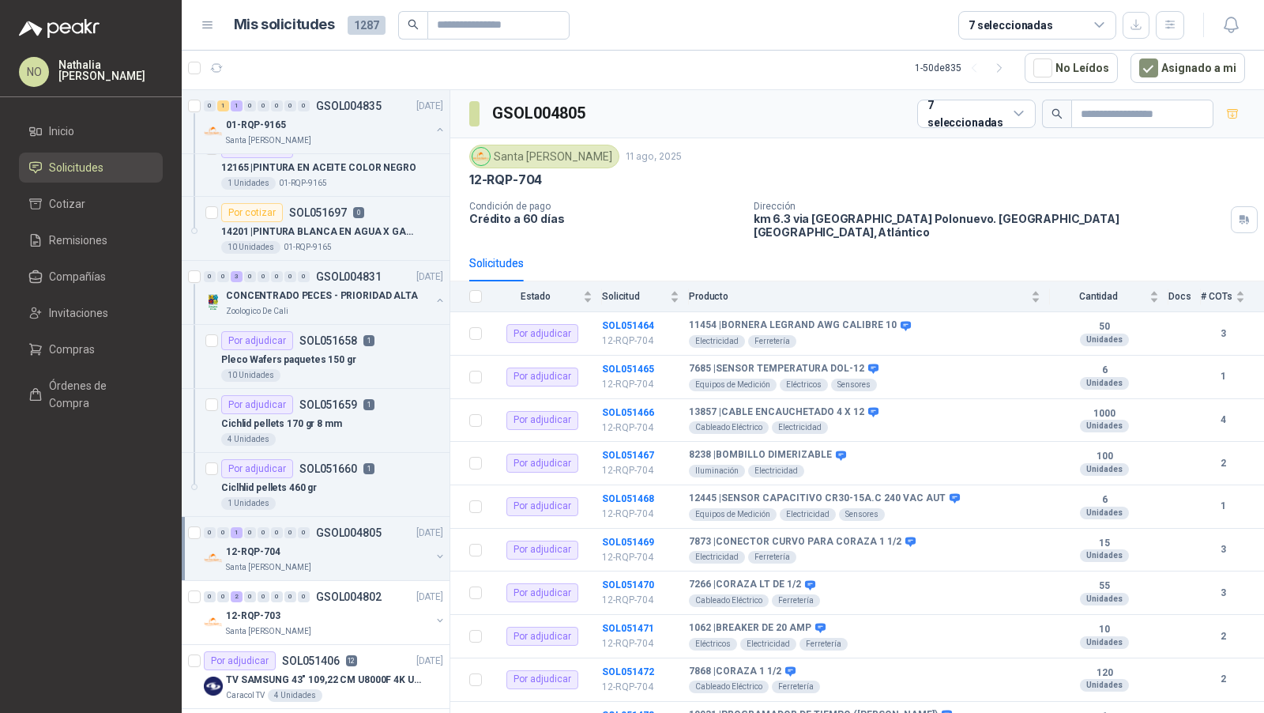
scroll to position [266, 0]
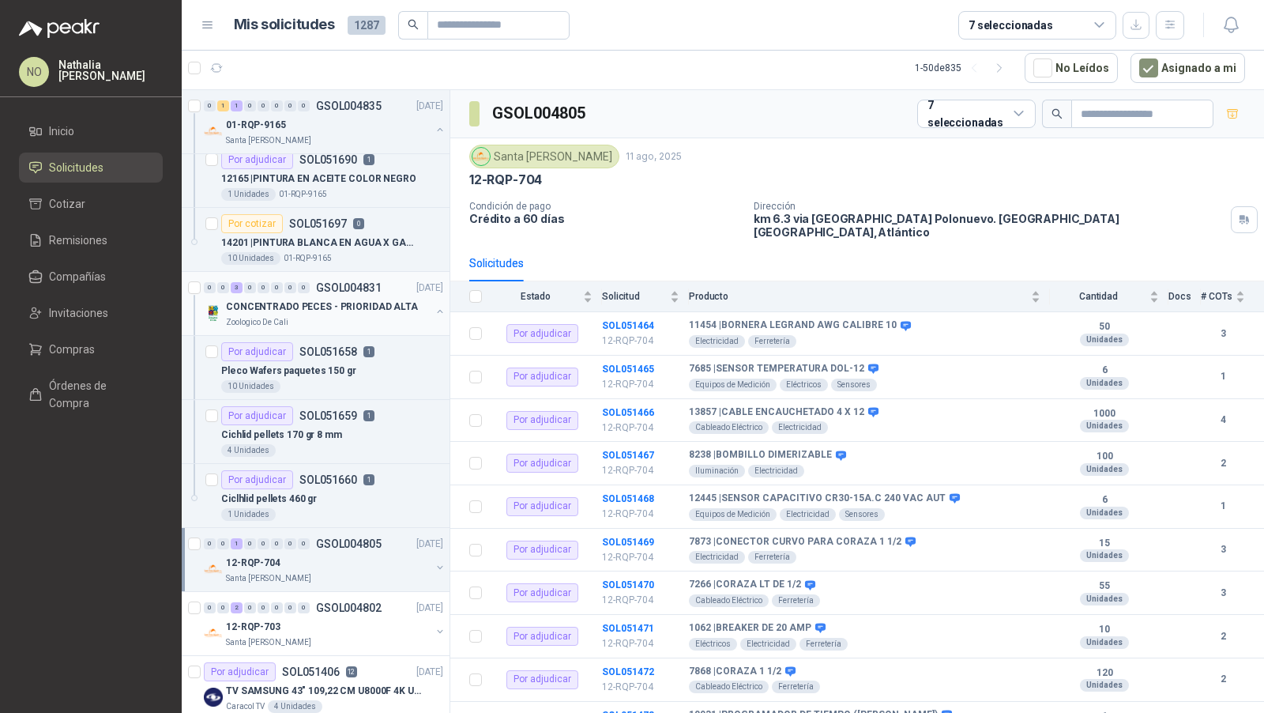
click at [350, 289] on div "0 0 3 0 0 0 0 0 GSOL004831 [DATE]" at bounding box center [325, 287] width 243 height 19
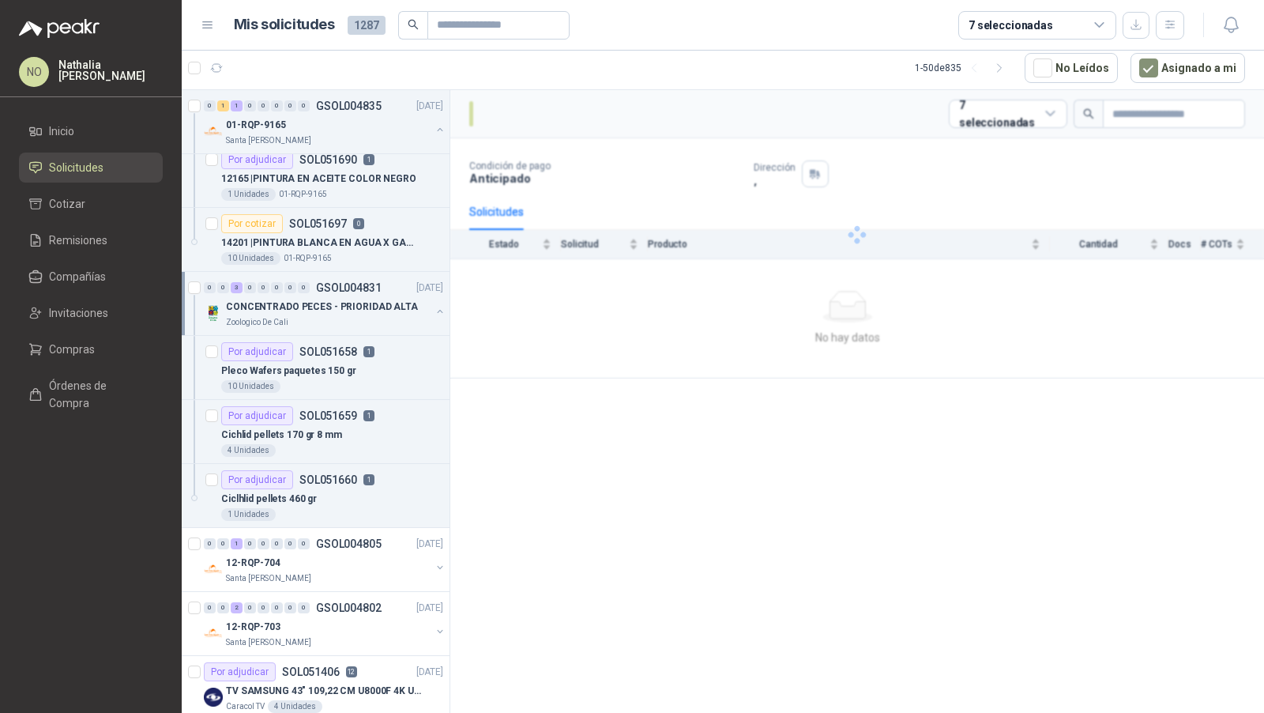
click at [350, 289] on div "0 0 3 0 0 0 0 0 GSOL004831 [DATE]" at bounding box center [325, 287] width 243 height 19
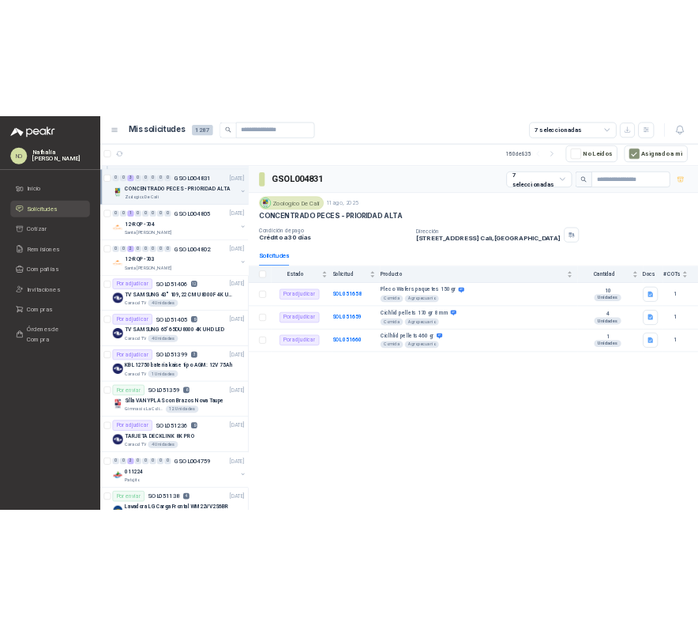
scroll to position [555, 0]
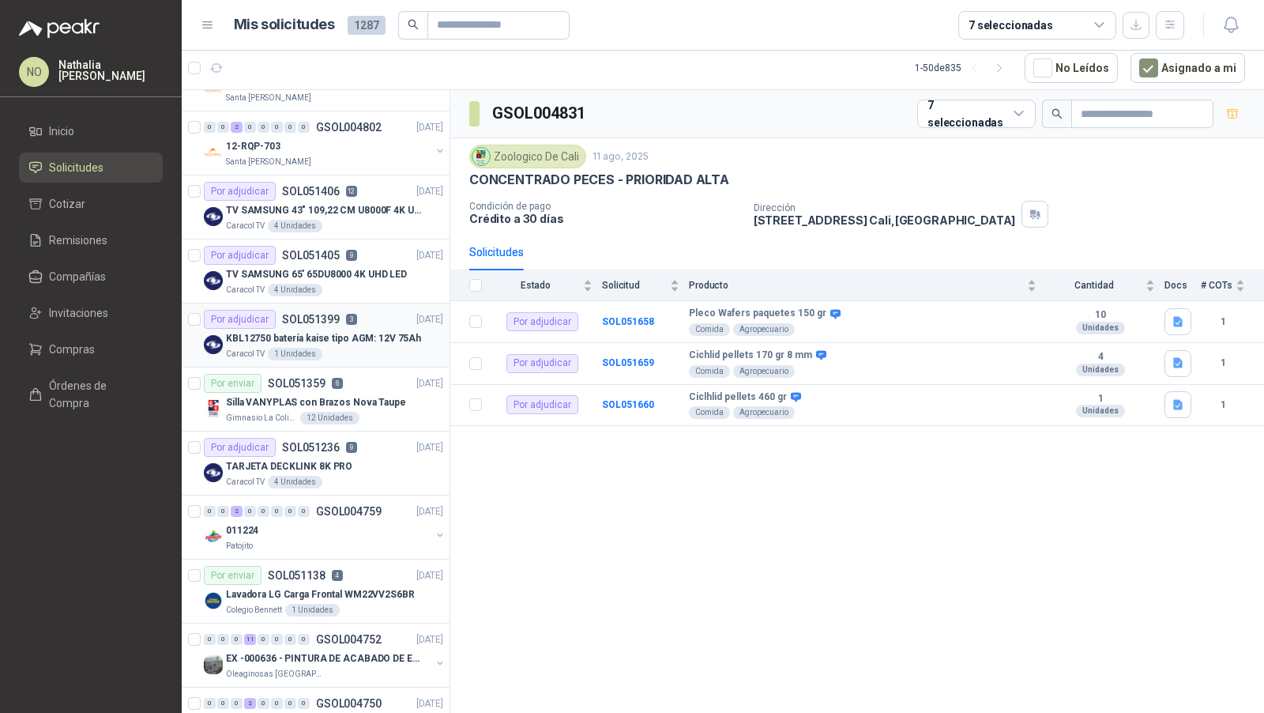
click at [340, 351] on div "Caracol TV 1 Unidades" at bounding box center [334, 354] width 217 height 13
